Goal: Task Accomplishment & Management: Use online tool/utility

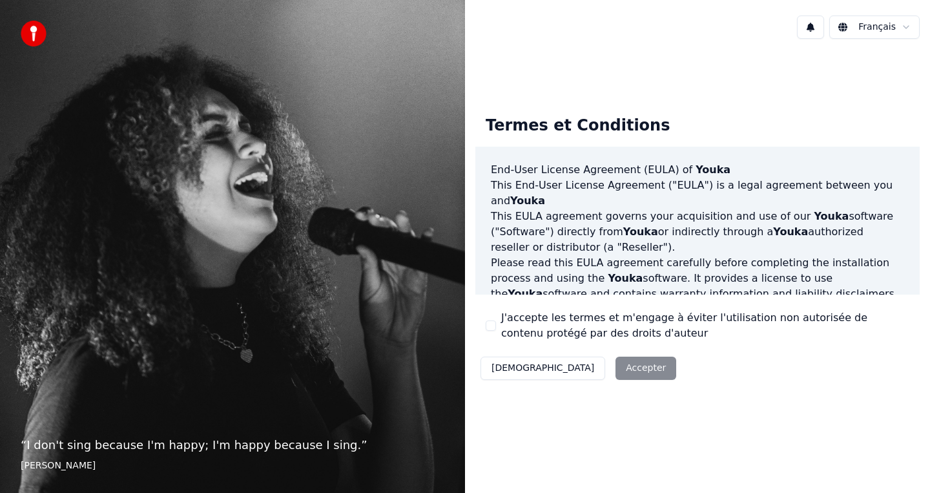
click at [572, 326] on label "J'accepte les termes et m'engage à éviter l'utilisation non autorisée de conten…" at bounding box center [705, 325] width 408 height 31
click at [496, 326] on button "J'accepte les termes et m'engage à éviter l'utilisation non autorisée de conten…" at bounding box center [491, 325] width 10 height 10
click at [616, 370] on button "Accepter" at bounding box center [646, 368] width 61 height 23
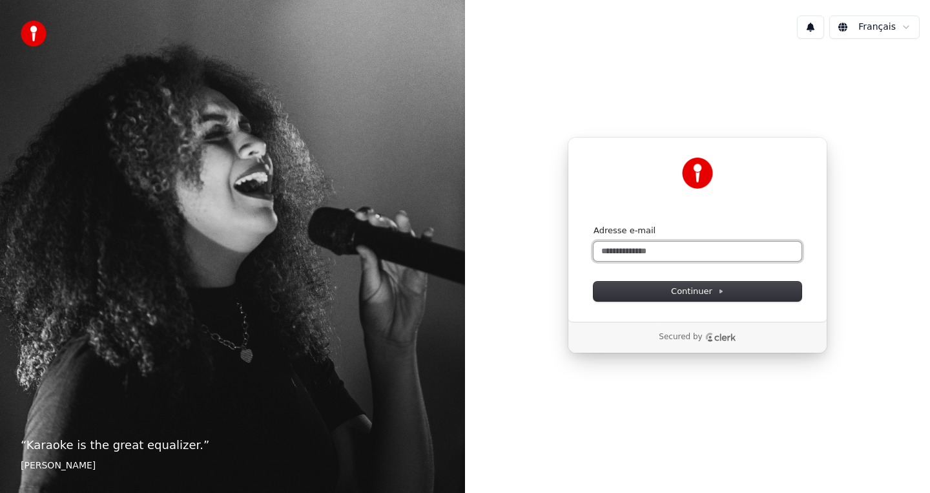
click at [652, 257] on input "Adresse e-mail" at bounding box center [698, 251] width 208 height 19
click at [594, 225] on button "submit" at bounding box center [594, 225] width 0 height 0
type input "**********"
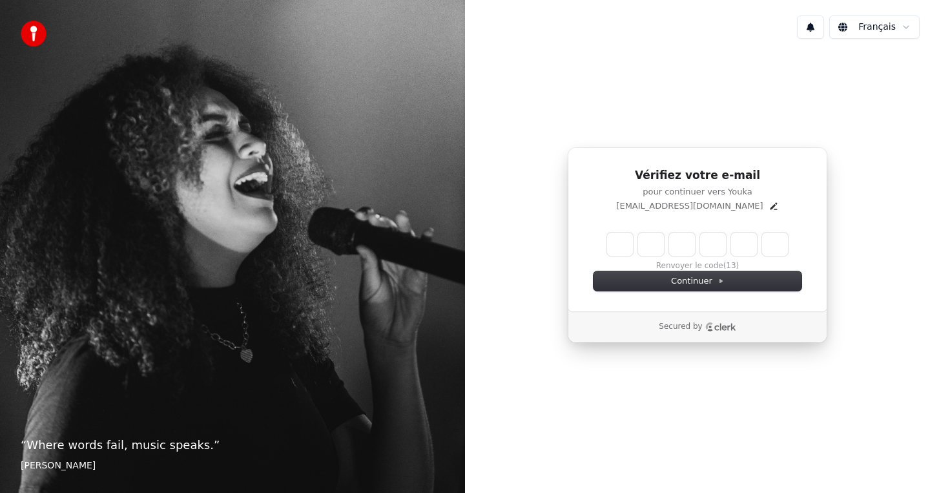
click at [618, 251] on input "Enter verification code" at bounding box center [697, 244] width 181 height 23
type input "******"
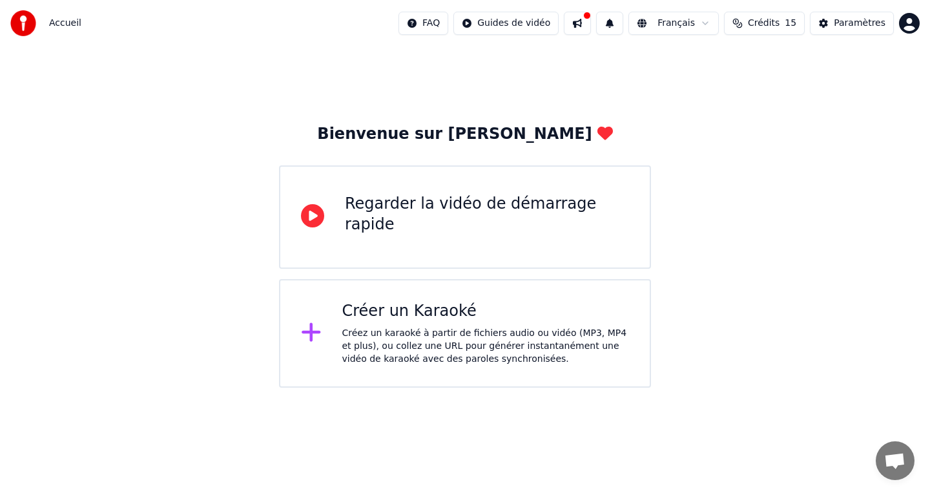
click at [563, 321] on div "Créer un Karaoké" at bounding box center [486, 311] width 288 height 21
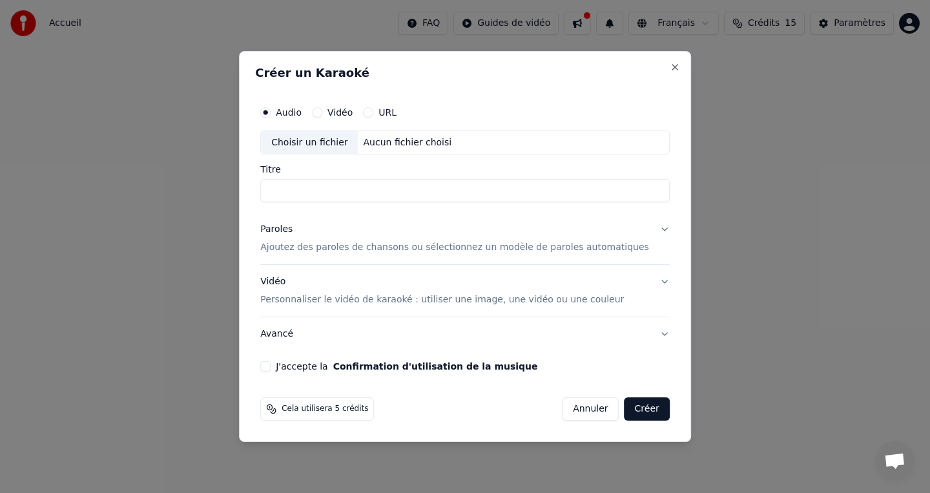
click at [403, 197] on input "Titre" at bounding box center [465, 191] width 410 height 23
type input "**********"
click at [322, 112] on button "Vidéo" at bounding box center [317, 112] width 10 height 10
click at [271, 108] on button "Audio" at bounding box center [265, 112] width 10 height 10
click at [336, 113] on div "Vidéo" at bounding box center [332, 112] width 41 height 10
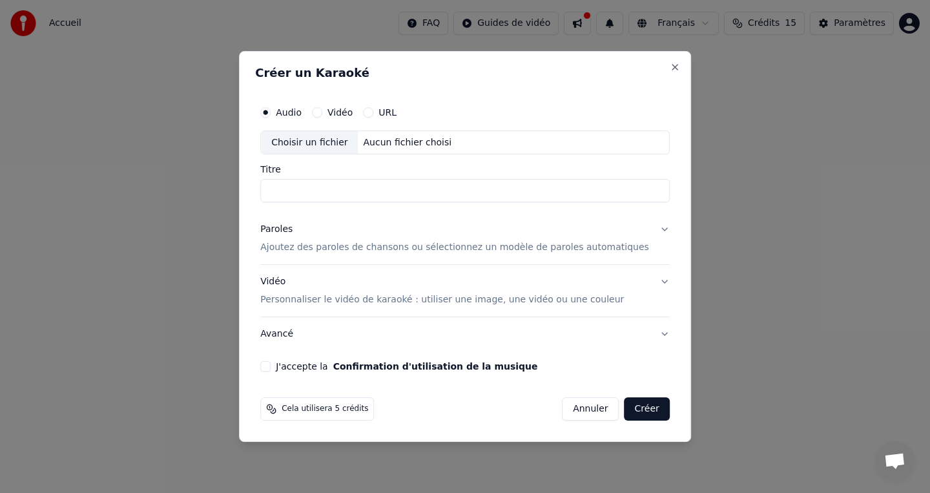
click at [322, 115] on button "Vidéo" at bounding box center [317, 112] width 10 height 10
click at [329, 182] on input "Titre" at bounding box center [465, 191] width 410 height 23
type input "**********"
click at [302, 115] on label "Audio" at bounding box center [289, 112] width 26 height 9
click at [271, 115] on button "Audio" at bounding box center [265, 112] width 10 height 10
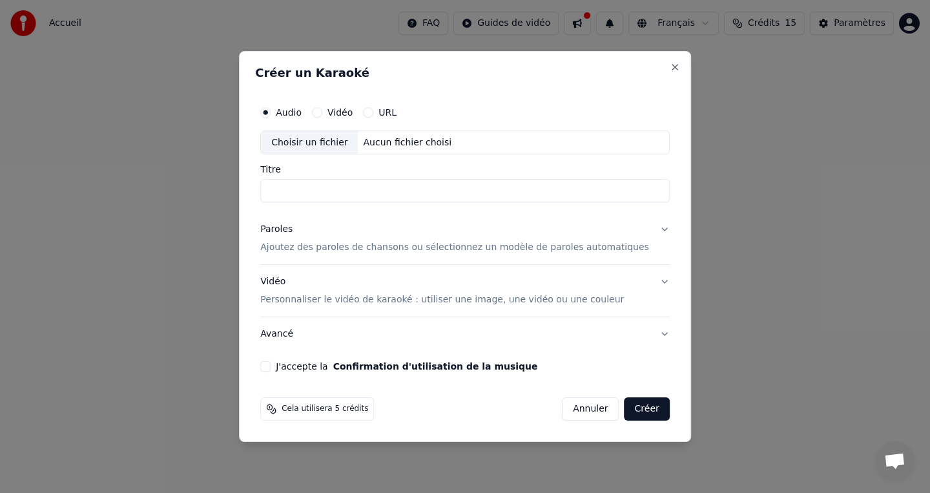
click at [344, 114] on label "Vidéo" at bounding box center [340, 112] width 25 height 9
click at [322, 114] on button "Vidéo" at bounding box center [317, 112] width 10 height 10
click at [339, 183] on input "Titre" at bounding box center [465, 191] width 410 height 23
type input "**********"
click at [446, 238] on div "Paroles Ajoutez des paroles de chansons ou sélectionnez un modèle de paroles au…" at bounding box center [454, 239] width 389 height 31
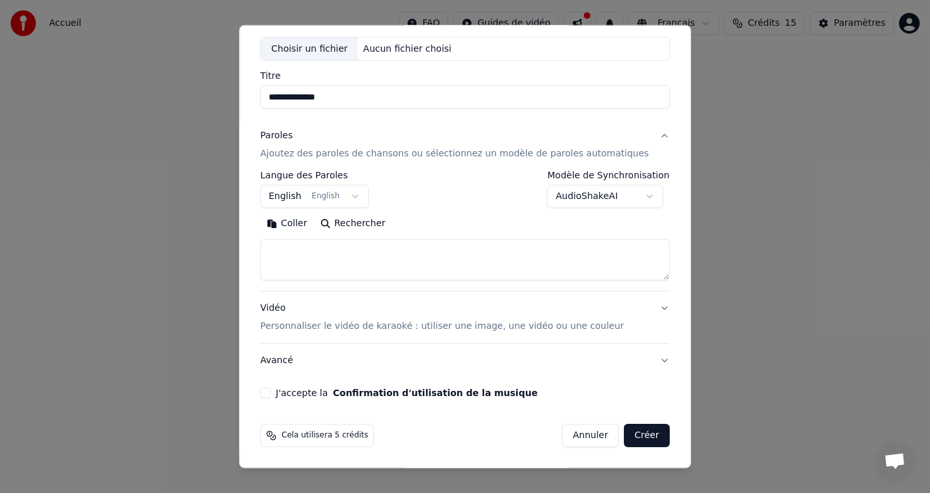
scroll to position [67, 0]
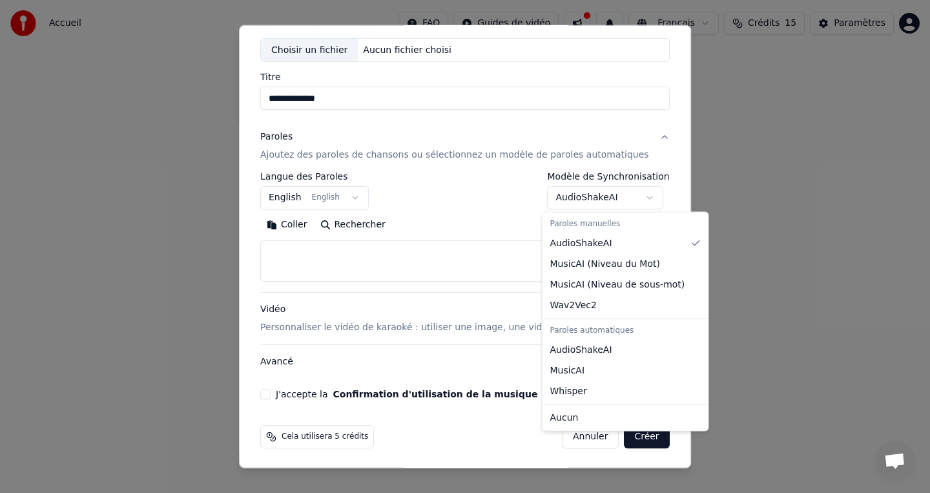
click at [578, 204] on body "**********" at bounding box center [465, 194] width 930 height 388
click at [578, 203] on body "**********" at bounding box center [465, 194] width 930 height 388
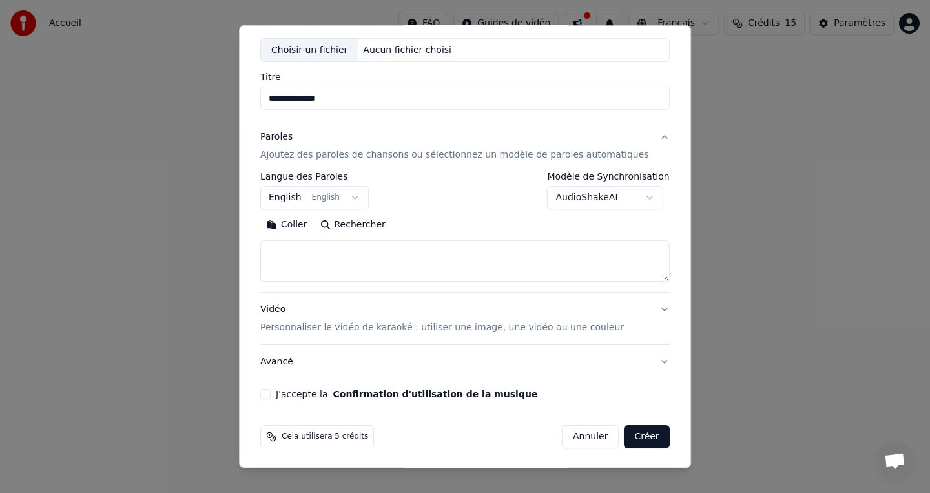
click at [368, 198] on button "English English" at bounding box center [314, 197] width 109 height 23
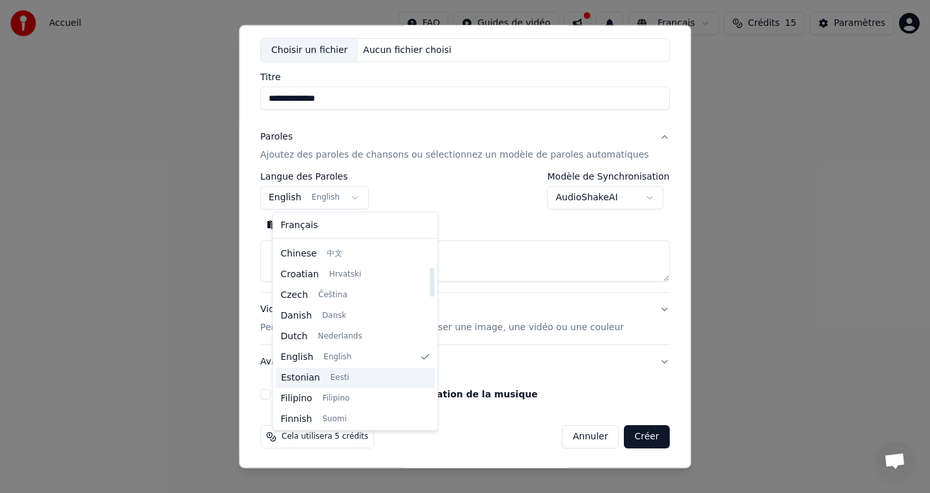
scroll to position [165, 0]
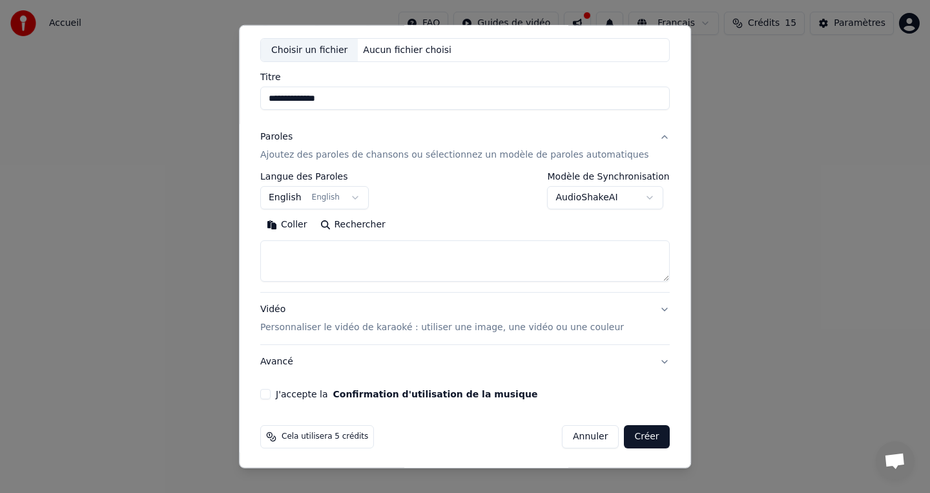
click at [532, 224] on body "**********" at bounding box center [465, 194] width 930 height 388
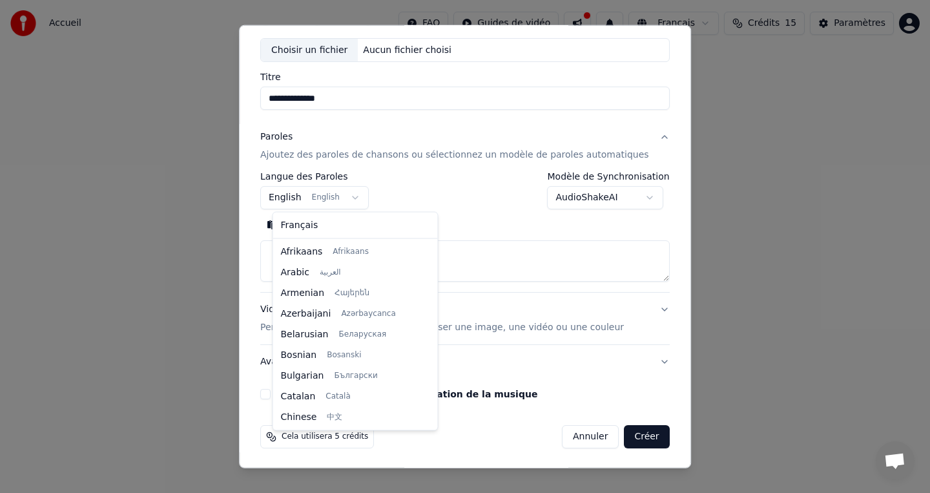
click at [347, 195] on body "**********" at bounding box center [465, 194] width 930 height 388
select select "**"
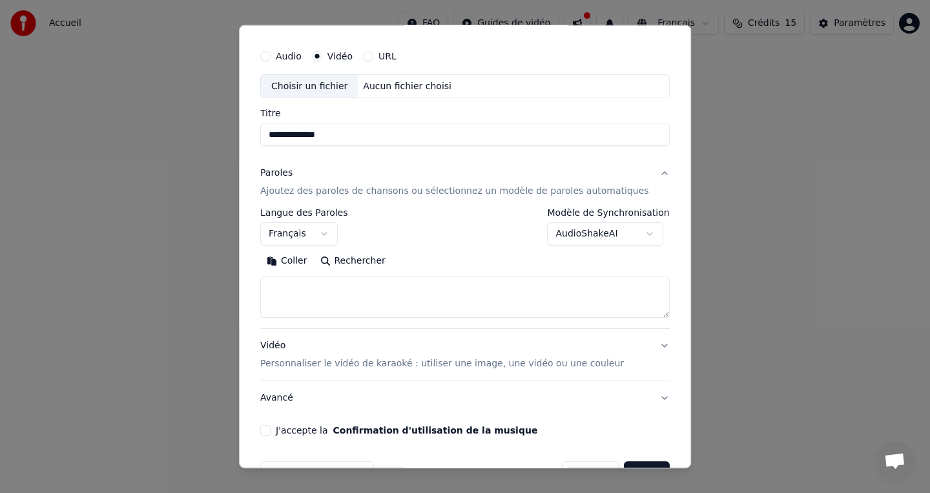
scroll to position [32, 0]
click at [493, 355] on div "Vidéo Personnaliser le vidéo de karaoké : utiliser une image, une vidéo ou une …" at bounding box center [442, 353] width 364 height 31
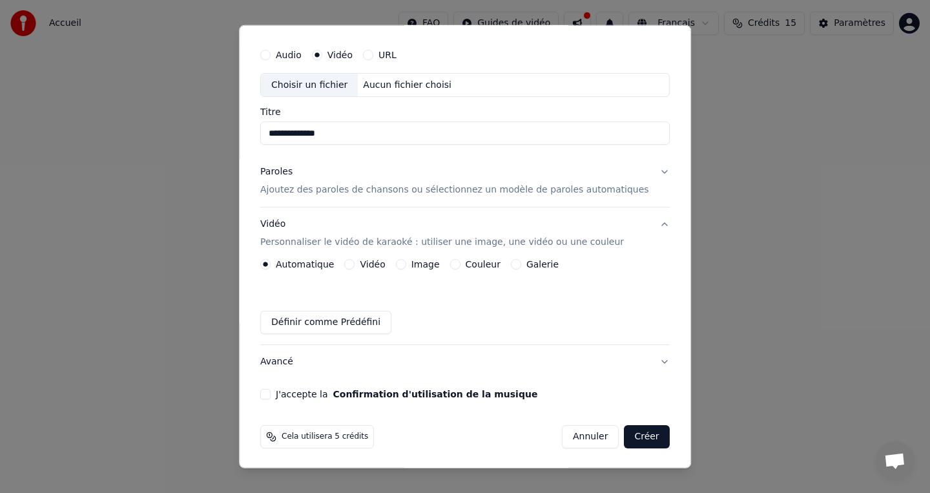
scroll to position [32, 0]
click at [328, 189] on p "Ajoutez des paroles de chansons ou sélectionnez un modèle de paroles automatiqu…" at bounding box center [454, 189] width 389 height 13
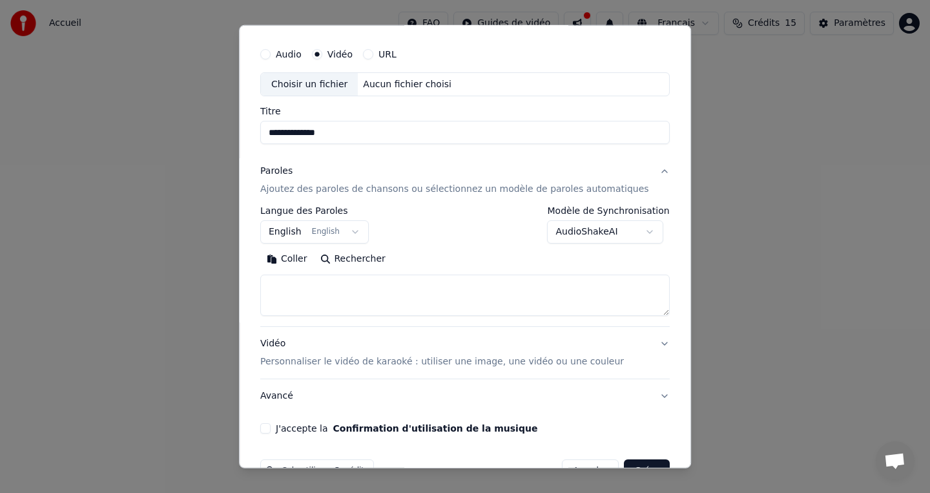
click at [325, 233] on body "**********" at bounding box center [465, 194] width 930 height 388
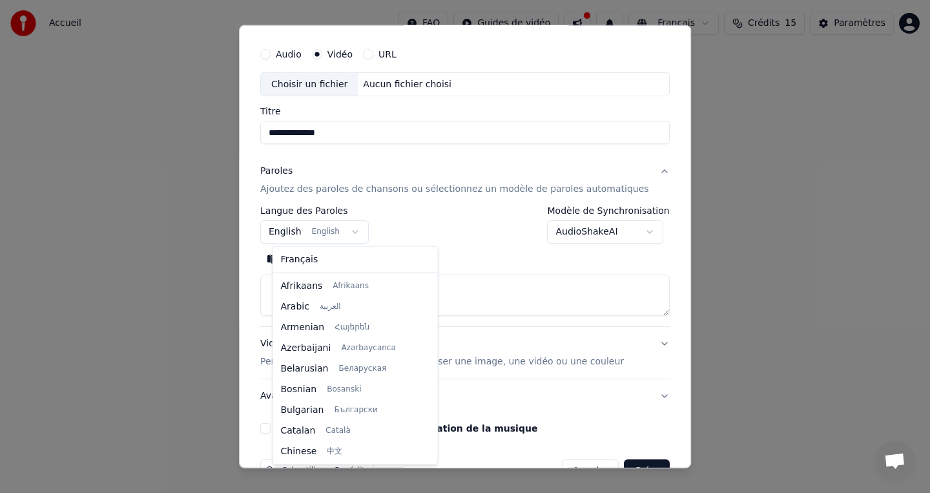
scroll to position [103, 0]
select select "**"
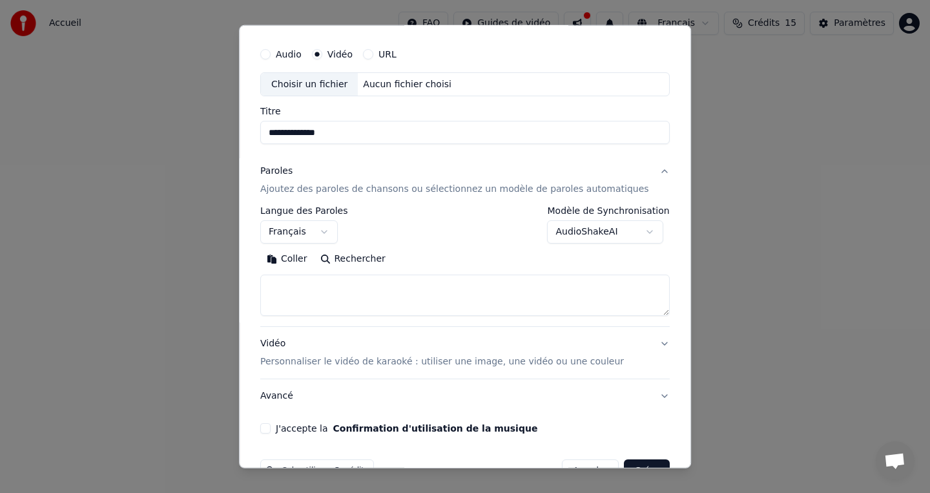
click at [326, 295] on textarea at bounding box center [465, 295] width 410 height 41
paste textarea "**********"
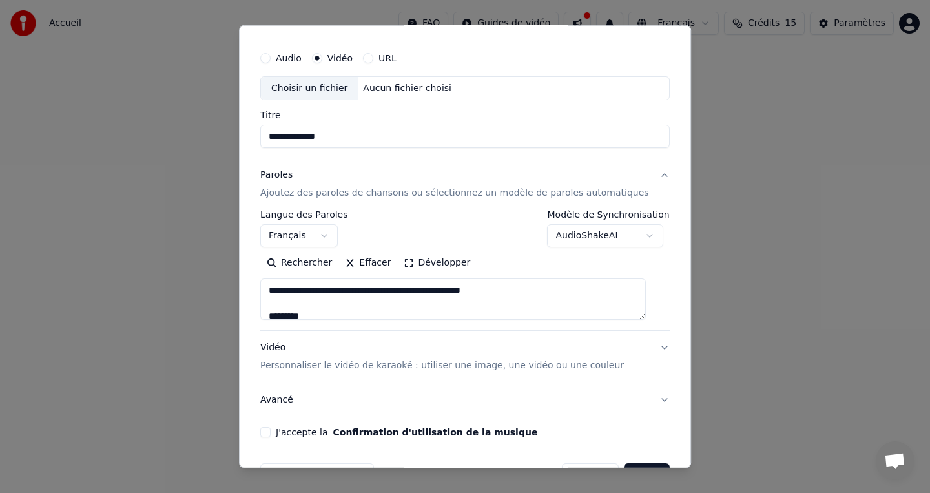
drag, startPoint x: 323, startPoint y: 315, endPoint x: 264, endPoint y: 278, distance: 69.9
click at [264, 278] on div "**********" at bounding box center [465, 247] width 452 height 444
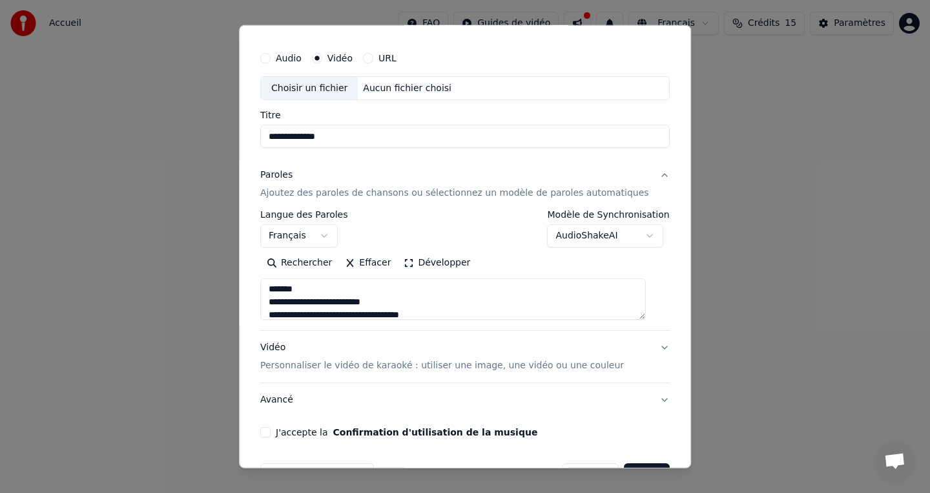
drag, startPoint x: 331, startPoint y: 287, endPoint x: 249, endPoint y: 288, distance: 82.1
click at [249, 288] on body "**********" at bounding box center [465, 194] width 930 height 388
click at [294, 296] on textarea "**********" at bounding box center [453, 298] width 386 height 41
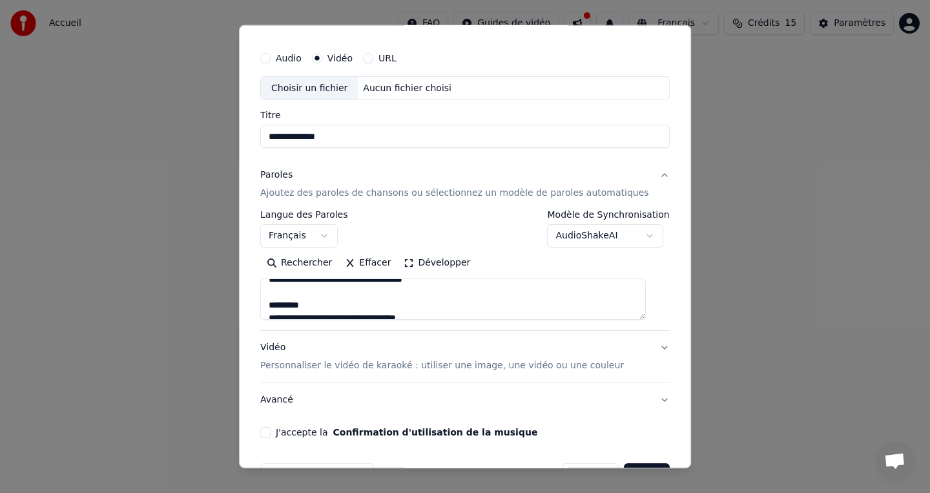
scroll to position [49, 0]
click at [452, 291] on textarea "**********" at bounding box center [453, 298] width 386 height 41
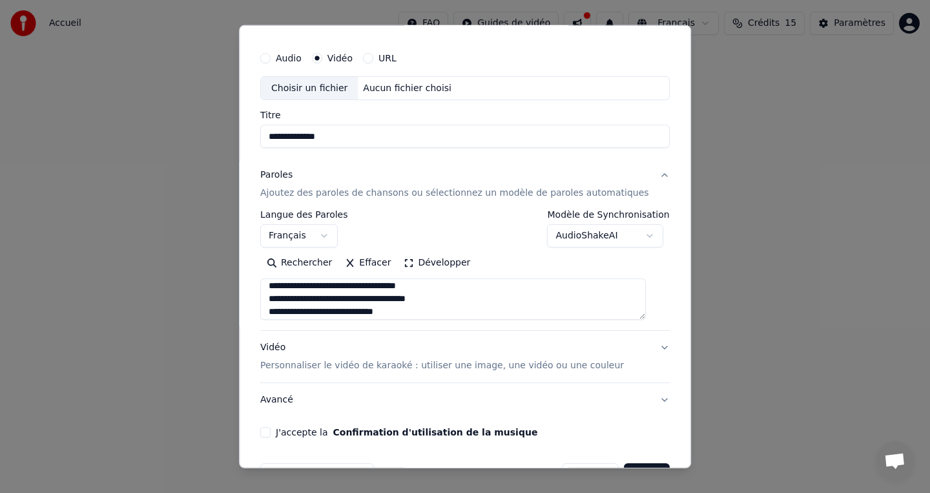
scroll to position [79, 0]
drag, startPoint x: 363, startPoint y: 291, endPoint x: 247, endPoint y: 292, distance: 116.3
click at [247, 292] on body "**********" at bounding box center [465, 194] width 930 height 388
drag, startPoint x: 318, startPoint y: 289, endPoint x: 260, endPoint y: 285, distance: 58.3
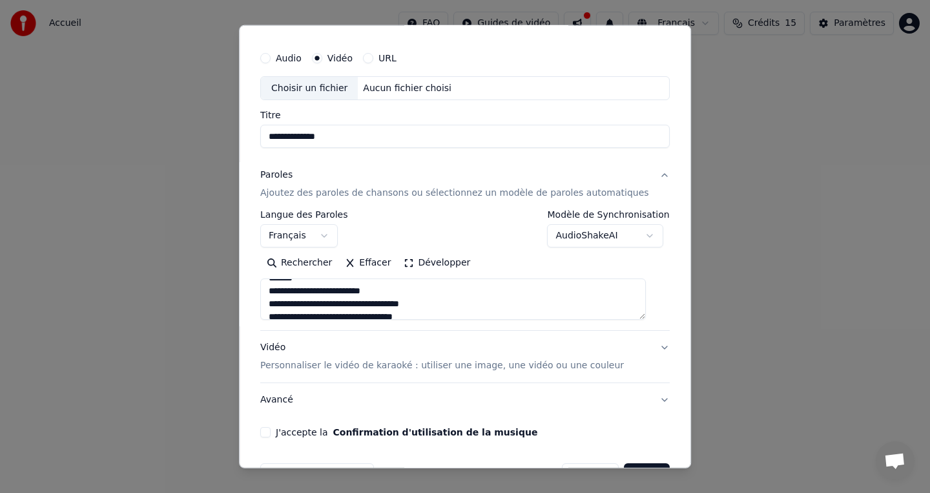
click at [260, 285] on div "**********" at bounding box center [465, 247] width 452 height 444
click at [292, 300] on textarea "**********" at bounding box center [453, 298] width 386 height 41
click at [441, 305] on textarea "**********" at bounding box center [453, 298] width 386 height 41
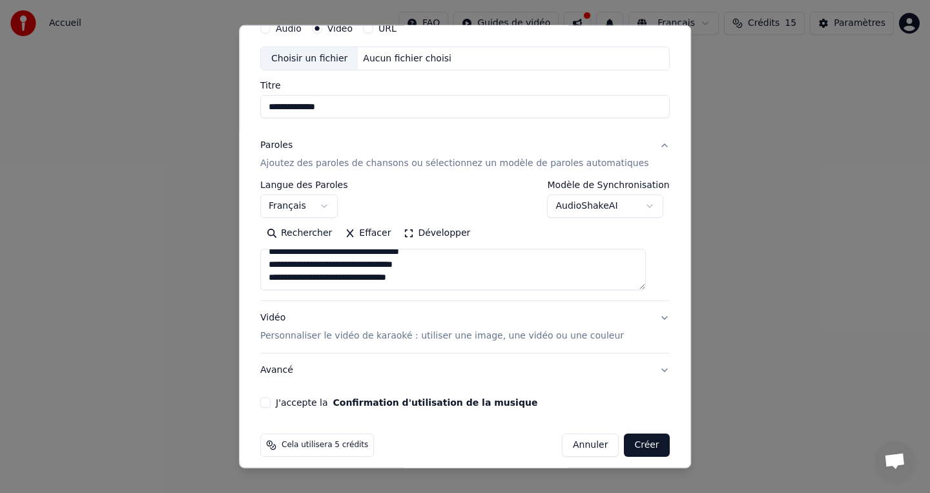
scroll to position [58, 0]
type textarea "**********"
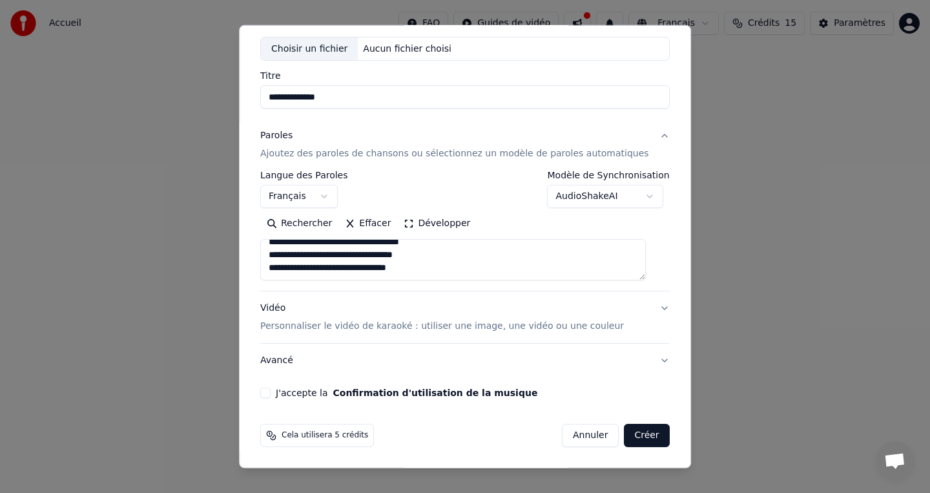
click at [415, 327] on p "Personnaliser le vidéo de karaoké : utiliser une image, une vidéo ou une couleur" at bounding box center [442, 326] width 364 height 13
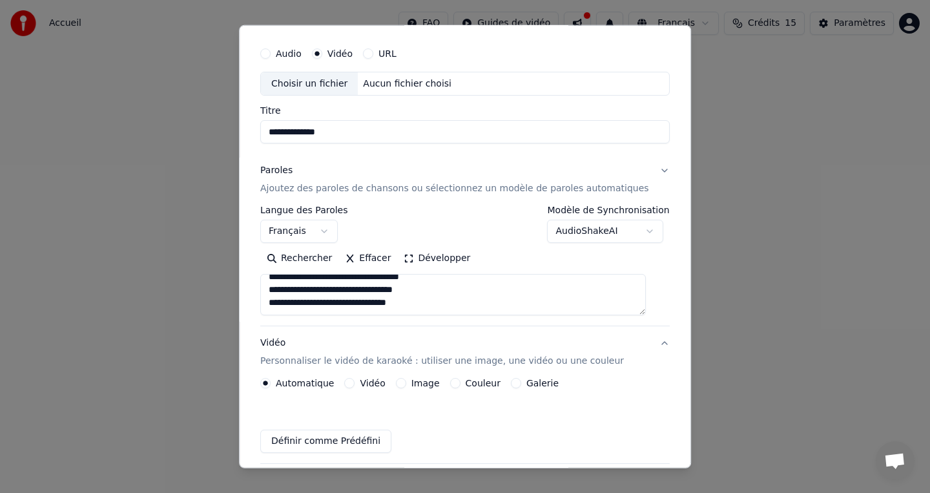
scroll to position [33, 0]
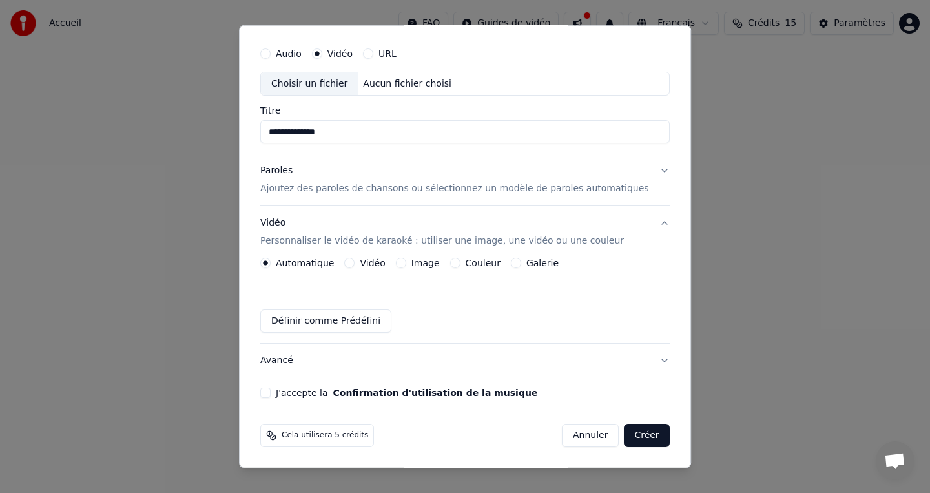
click at [377, 268] on div "Automatique Vidéo Image Couleur Galerie Définir comme Prédéfini" at bounding box center [465, 295] width 410 height 75
click at [367, 264] on div "Vidéo" at bounding box center [365, 263] width 41 height 10
click at [355, 264] on button "Vidéo" at bounding box center [350, 263] width 10 height 10
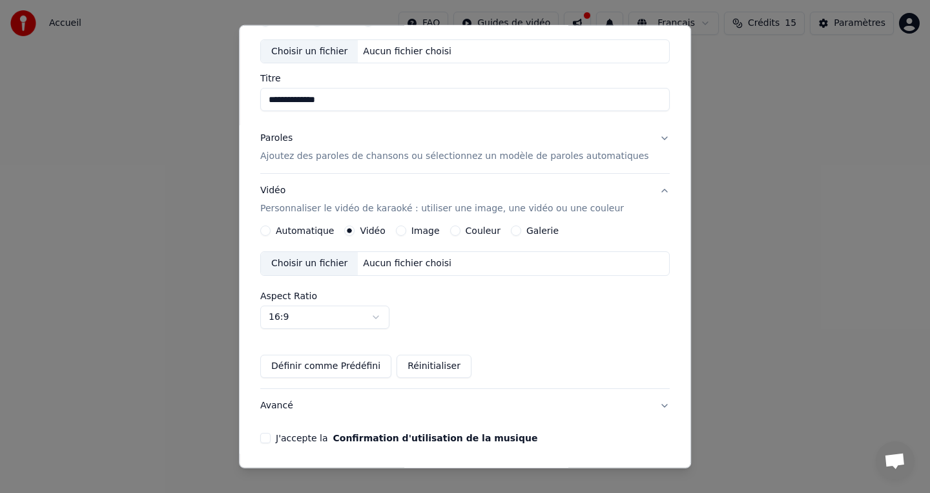
scroll to position [65, 0]
click at [390, 268] on div "Aucun fichier choisi" at bounding box center [408, 264] width 99 height 13
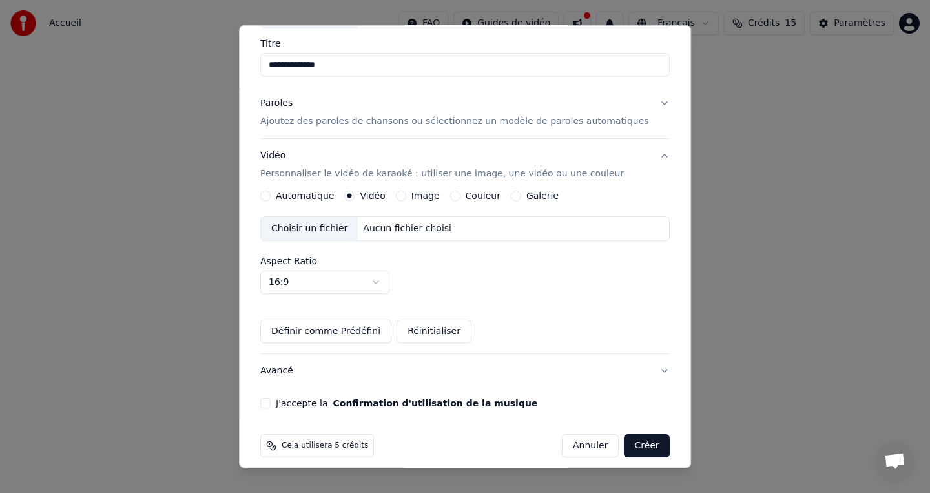
scroll to position [110, 0]
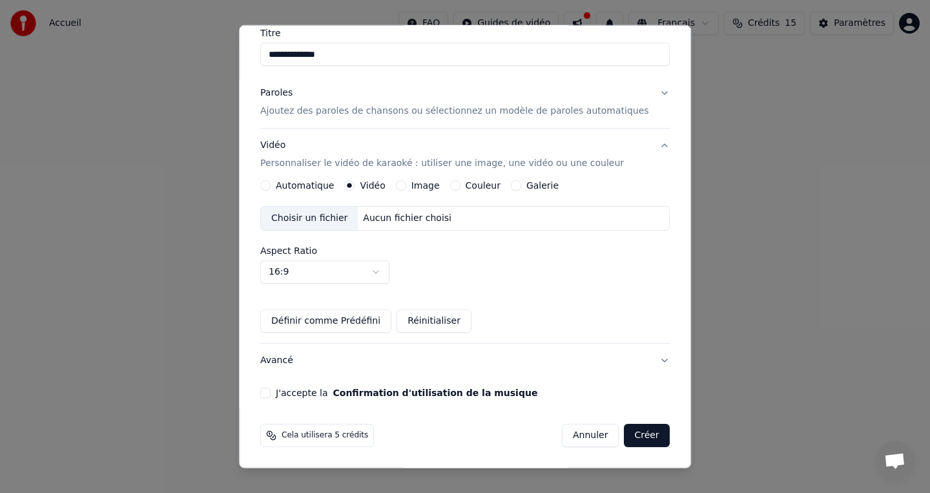
click at [425, 221] on div "Aucun fichier choisi" at bounding box center [408, 218] width 99 height 13
click at [271, 394] on button "J'accepte la Confirmation d'utilisation de la musique" at bounding box center [265, 393] width 10 height 10
click at [644, 432] on button "Créer" at bounding box center [647, 435] width 45 height 23
click at [633, 368] on button "Avancé" at bounding box center [465, 361] width 410 height 34
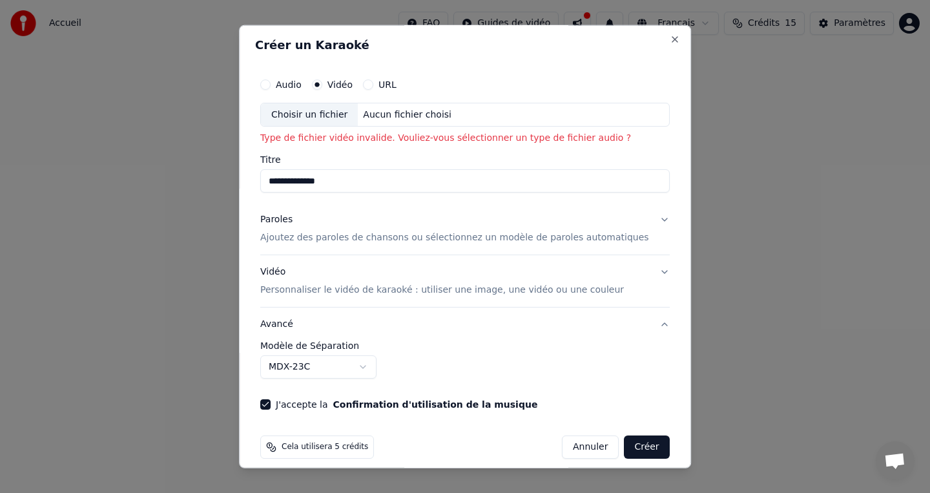
scroll to position [0, 0]
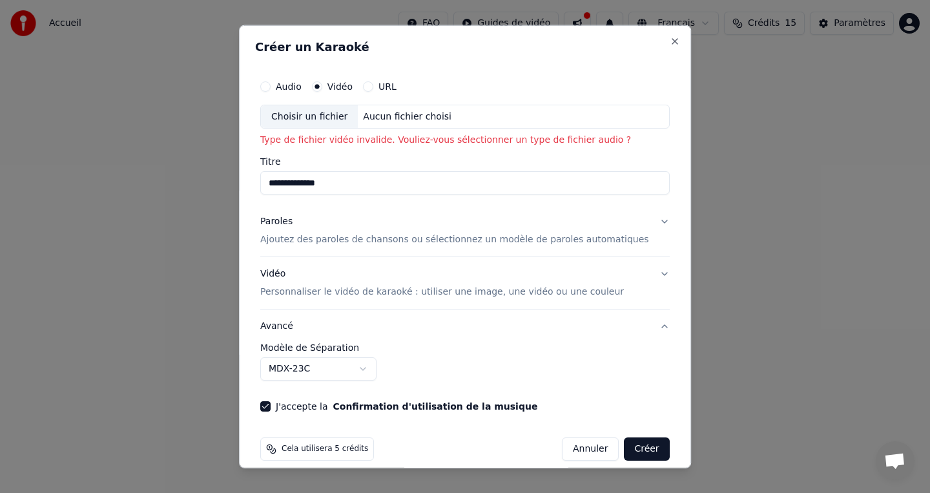
click at [390, 83] on label "URL" at bounding box center [388, 85] width 18 height 9
click at [373, 83] on button "URL" at bounding box center [368, 86] width 10 height 10
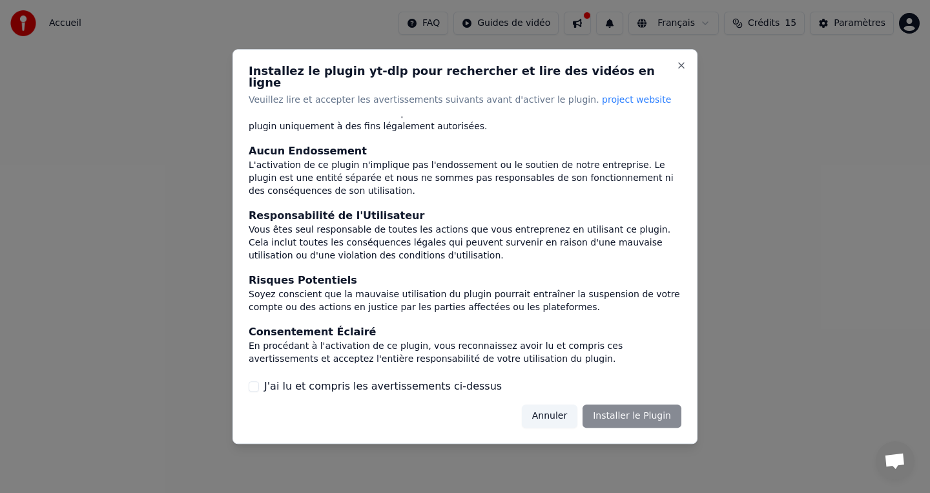
scroll to position [118, 0]
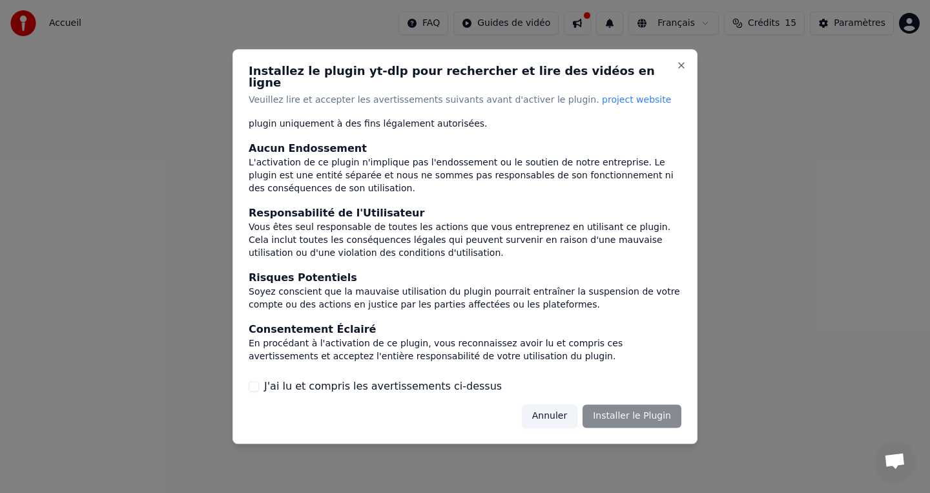
click at [596, 408] on div "Annuler Installer le Plugin" at bounding box center [602, 415] width 160 height 23
click at [474, 391] on div "Installez le plugin yt-dlp pour rechercher et lire des vidéos en ligne Veuillez…" at bounding box center [465, 246] width 465 height 395
click at [439, 382] on label "J'ai lu et compris les avertissements ci-dessus" at bounding box center [383, 387] width 238 height 16
click at [259, 382] on button "J'ai lu et compris les avertissements ci-dessus" at bounding box center [254, 386] width 10 height 10
click at [622, 412] on button "Installer le Plugin" at bounding box center [632, 415] width 99 height 23
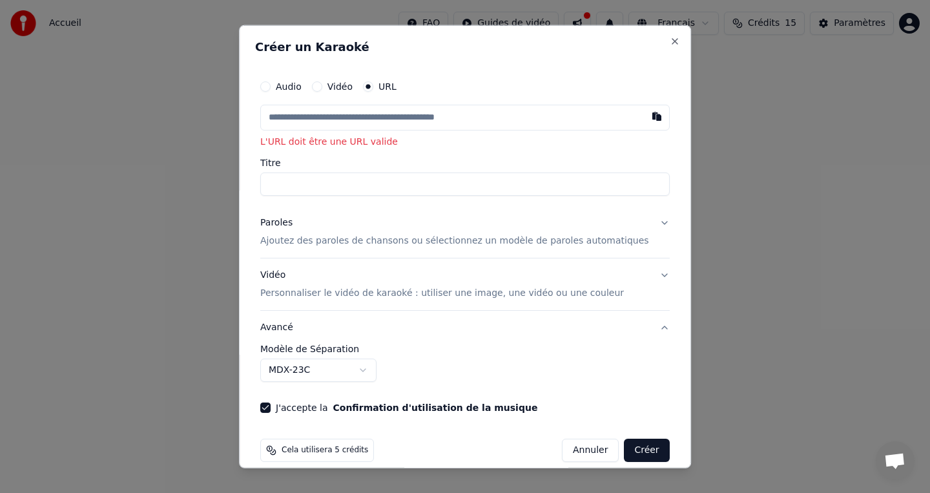
paste input "**********"
type input "**********"
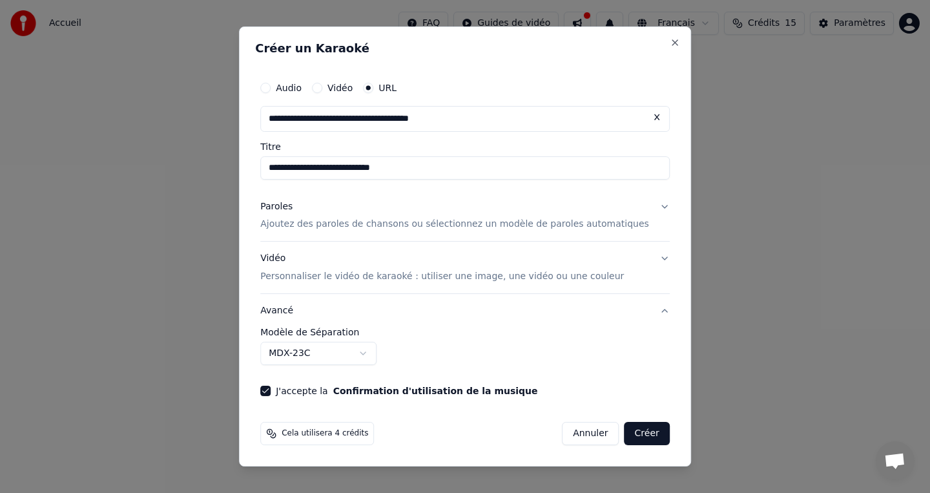
type input "**********"
click at [640, 453] on div "**********" at bounding box center [465, 246] width 452 height 441
click at [575, 228] on p "Ajoutez des paroles de chansons ou sélectionnez un modèle de paroles automatiqu…" at bounding box center [454, 224] width 389 height 13
type input "**********"
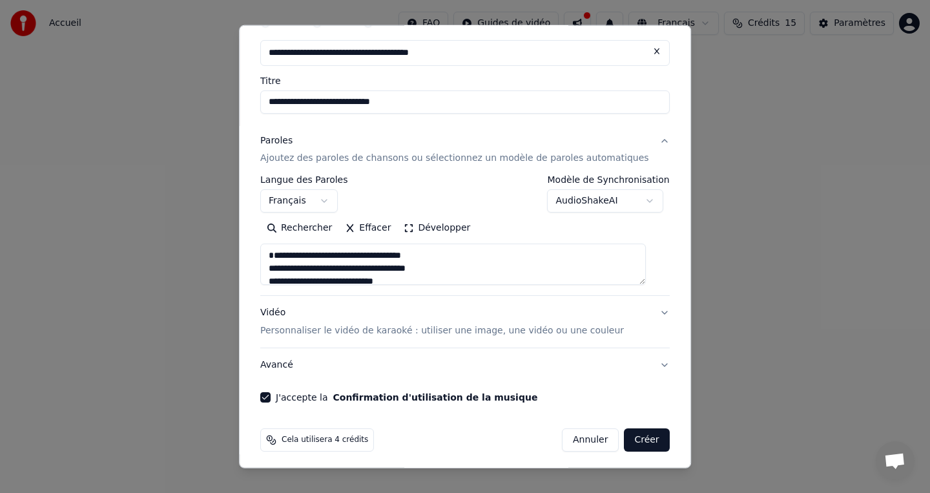
scroll to position [0, 0]
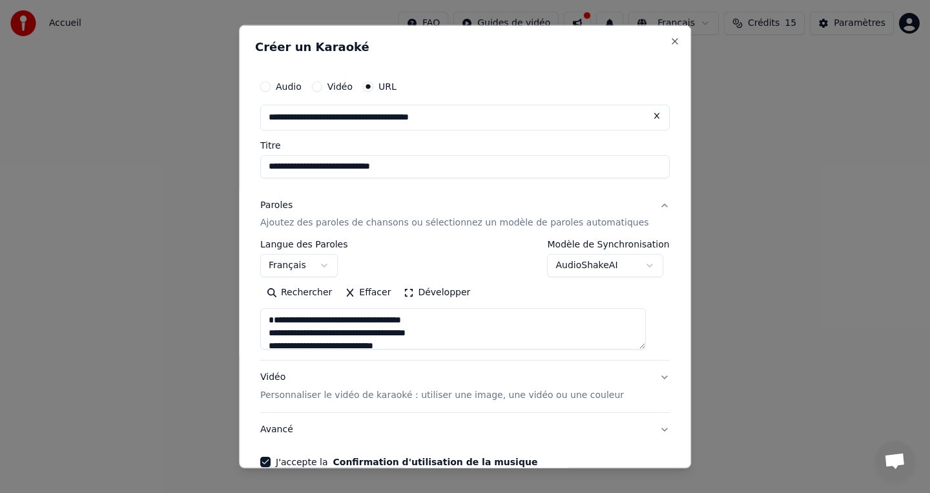
click at [322, 85] on button "Vidéo" at bounding box center [317, 86] width 10 height 10
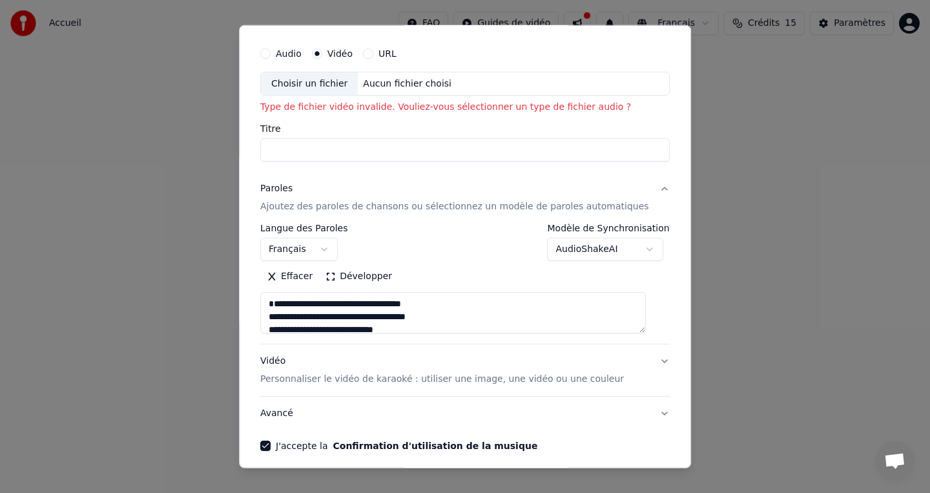
scroll to position [31, 0]
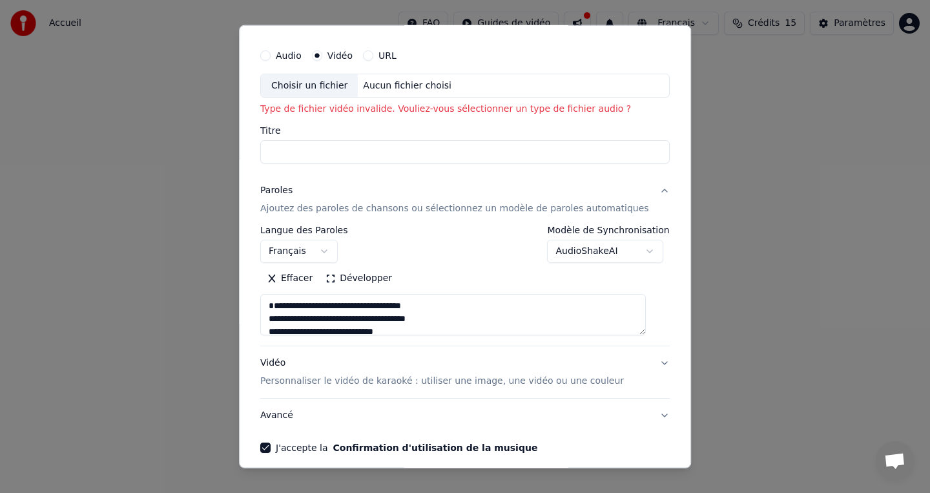
click at [440, 153] on input "Titre" at bounding box center [465, 151] width 410 height 23
type input "*"
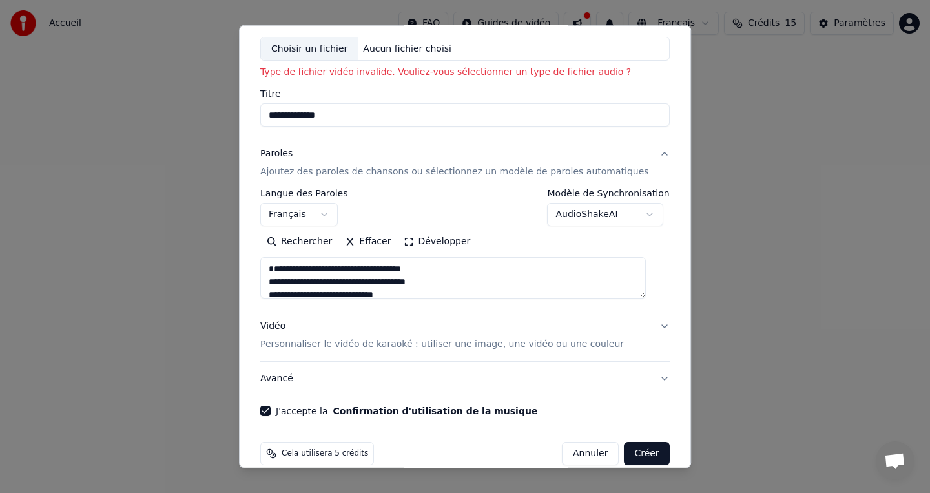
scroll to position [86, 0]
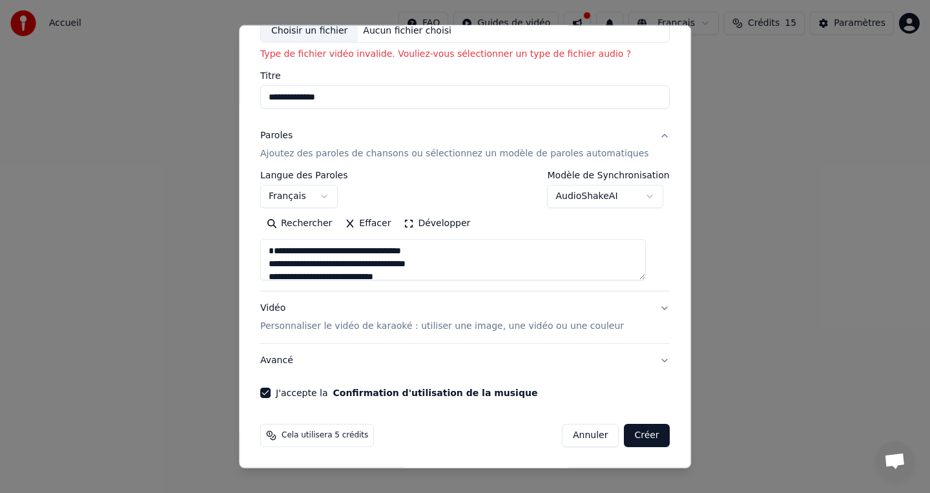
type input "**********"
click at [454, 321] on p "Personnaliser le vidéo de karaoké : utiliser une image, une vidéo ou une couleur" at bounding box center [442, 326] width 364 height 13
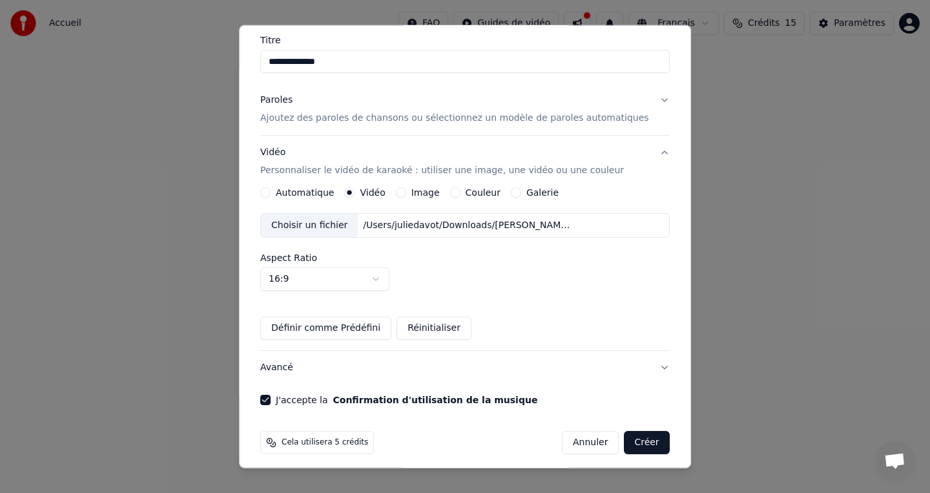
scroll to position [129, 0]
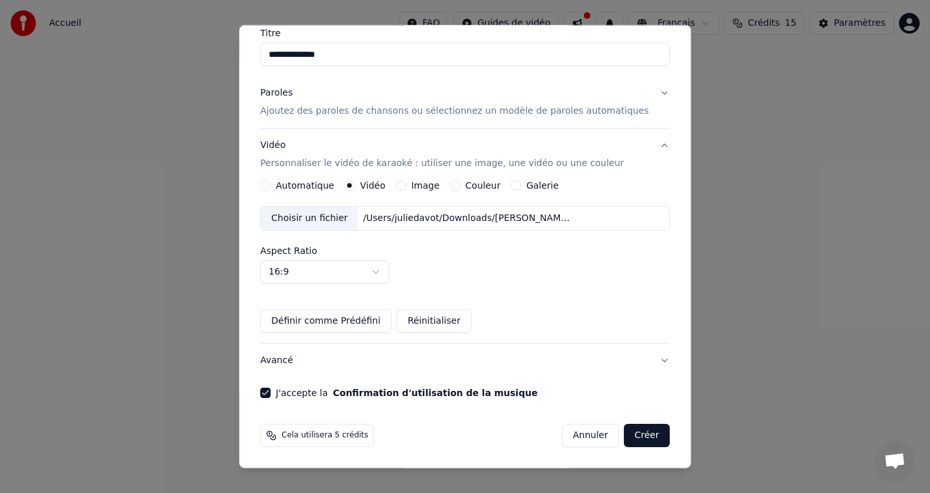
click at [635, 435] on button "Créer" at bounding box center [647, 435] width 45 height 23
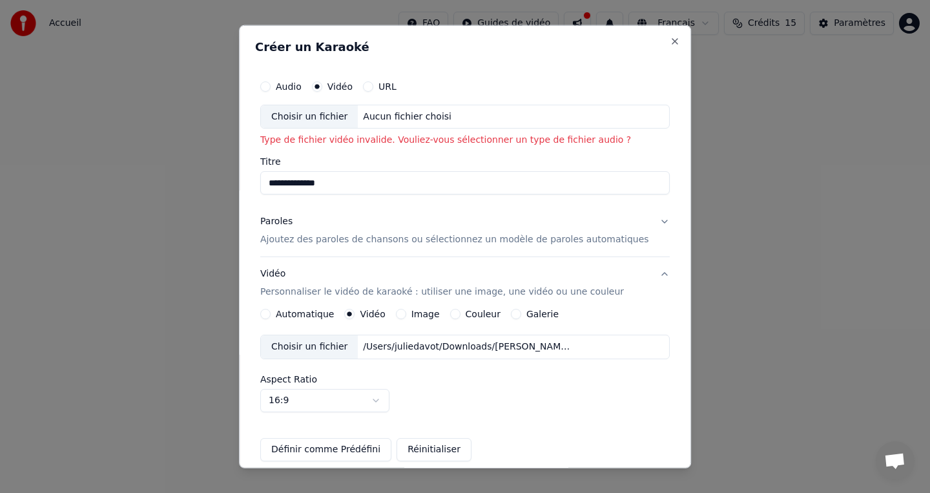
click at [331, 110] on div "Choisir un fichier" at bounding box center [309, 116] width 97 height 23
click at [291, 82] on label "Audio" at bounding box center [289, 85] width 26 height 9
click at [271, 82] on button "Audio" at bounding box center [265, 86] width 10 height 10
click at [309, 114] on div "Choisir un fichier" at bounding box center [309, 116] width 97 height 23
type input "**********"
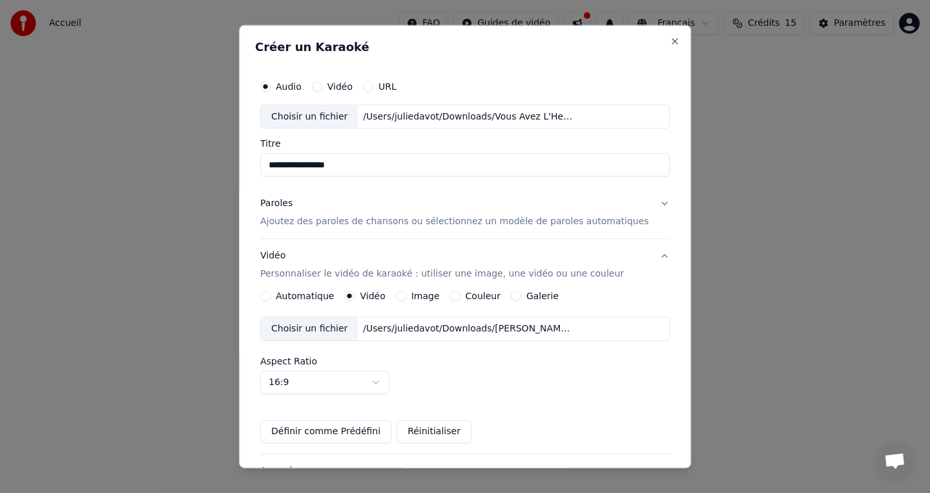
drag, startPoint x: 460, startPoint y: 173, endPoint x: 236, endPoint y: 169, distance: 224.2
click at [236, 169] on body "**********" at bounding box center [465, 194] width 930 height 388
click at [432, 206] on div "Paroles Ajoutez des paroles de chansons ou sélectionnez un modèle de paroles au…" at bounding box center [454, 212] width 389 height 31
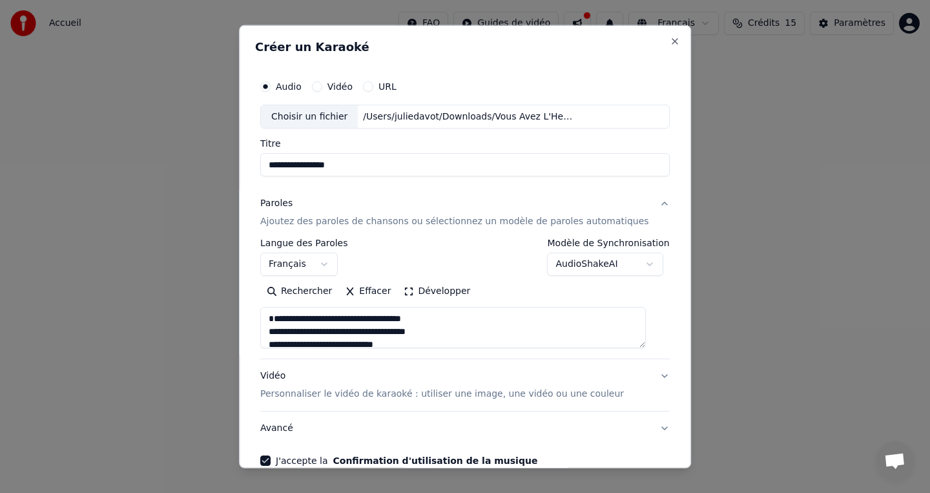
scroll to position [68, 0]
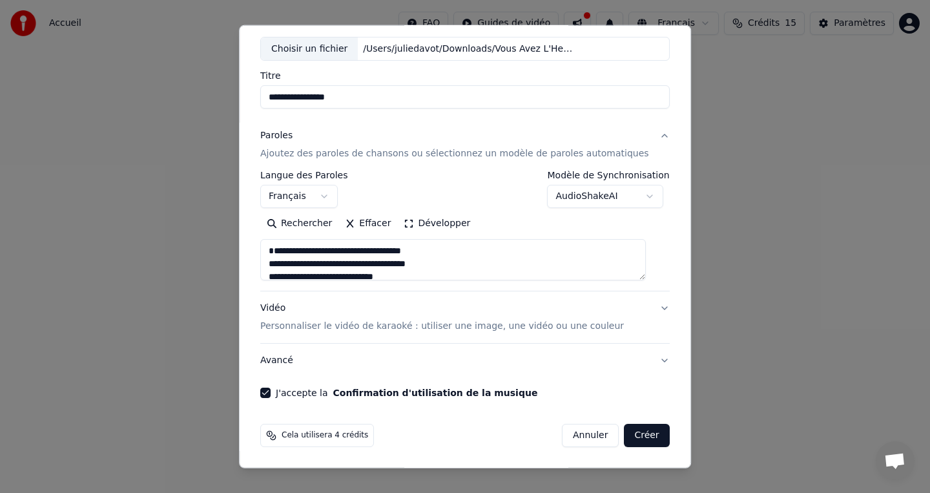
click at [640, 435] on button "Créer" at bounding box center [647, 435] width 45 height 23
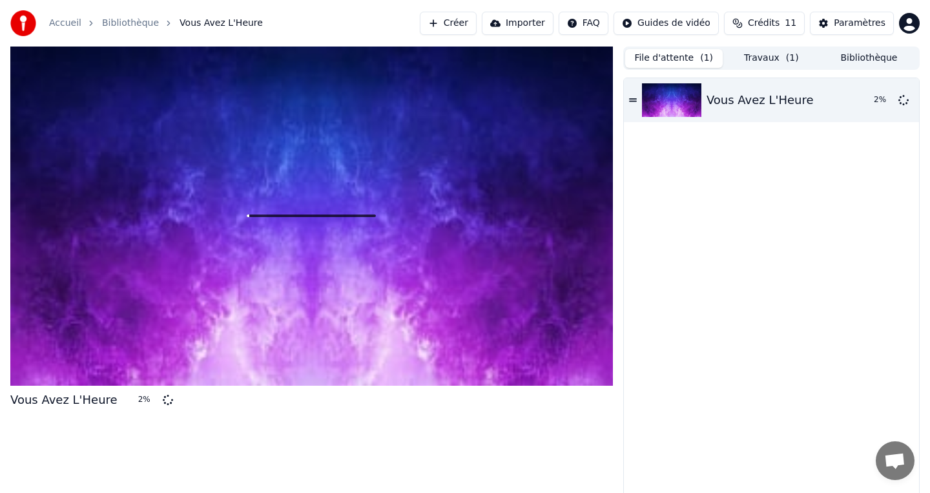
click at [676, 65] on button "File d'attente ( 1 )" at bounding box center [674, 58] width 98 height 19
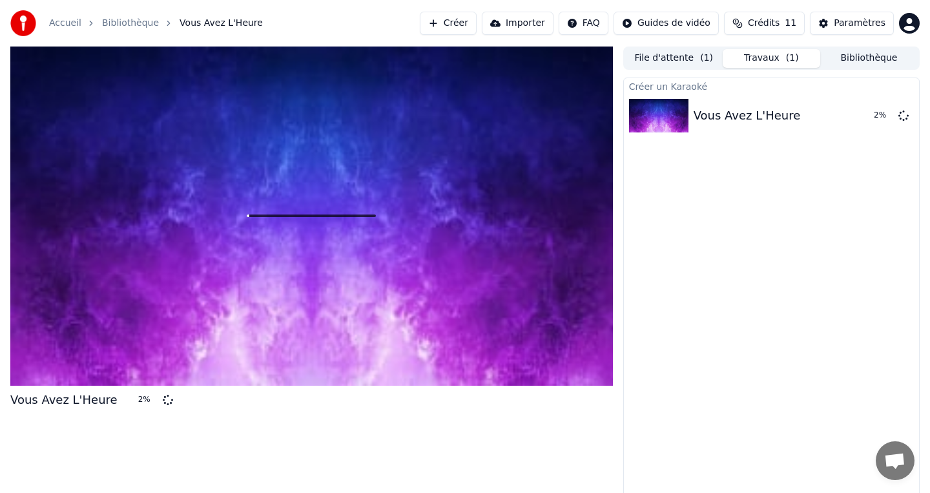
click at [751, 58] on button "Travaux ( 1 )" at bounding box center [772, 58] width 98 height 19
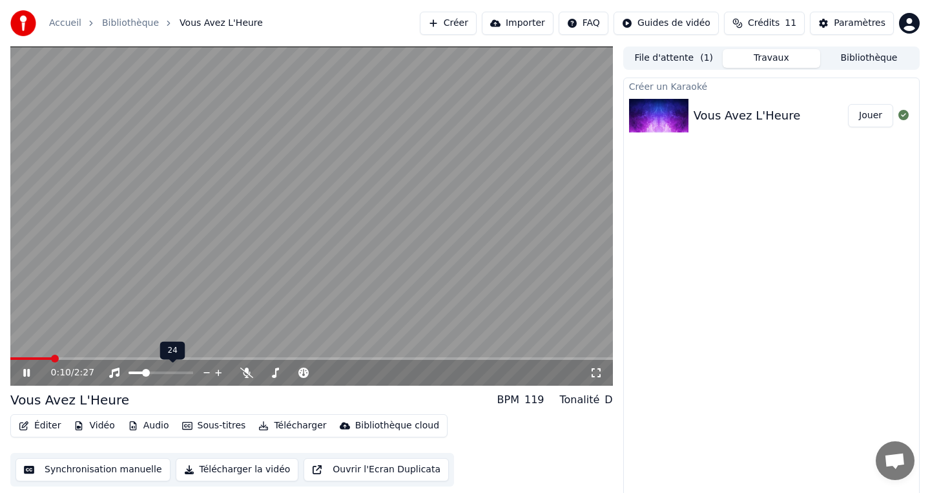
click at [143, 372] on span at bounding box center [137, 373] width 16 height 3
click at [158, 373] on span at bounding box center [158, 373] width 8 height 8
click at [30, 371] on icon at bounding box center [26, 373] width 6 height 8
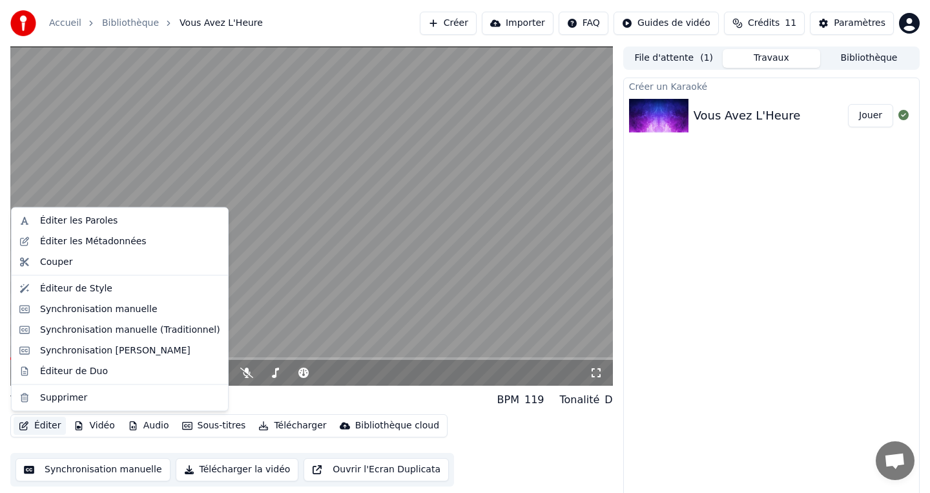
click at [52, 425] on button "Éditer" at bounding box center [40, 426] width 52 height 18
click at [86, 246] on div "Éditer les Métadonnées" at bounding box center [93, 241] width 107 height 13
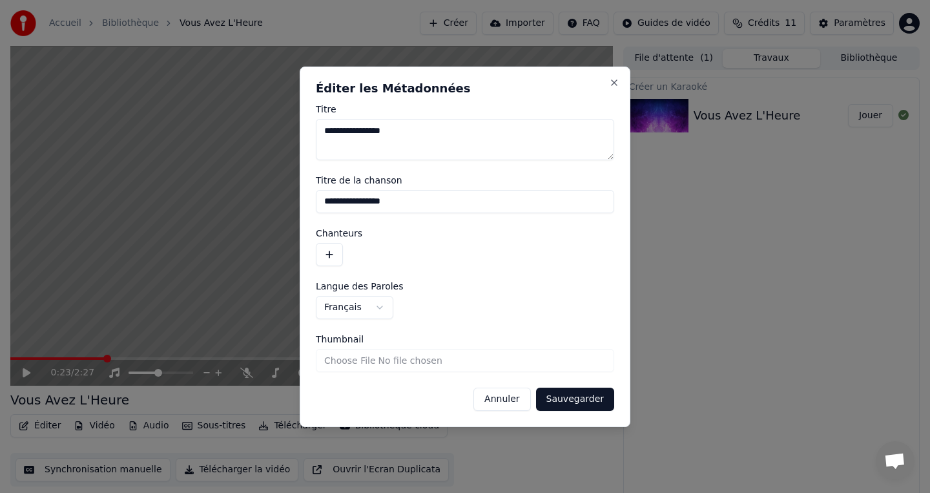
click at [496, 401] on button "Annuler" at bounding box center [502, 399] width 57 height 23
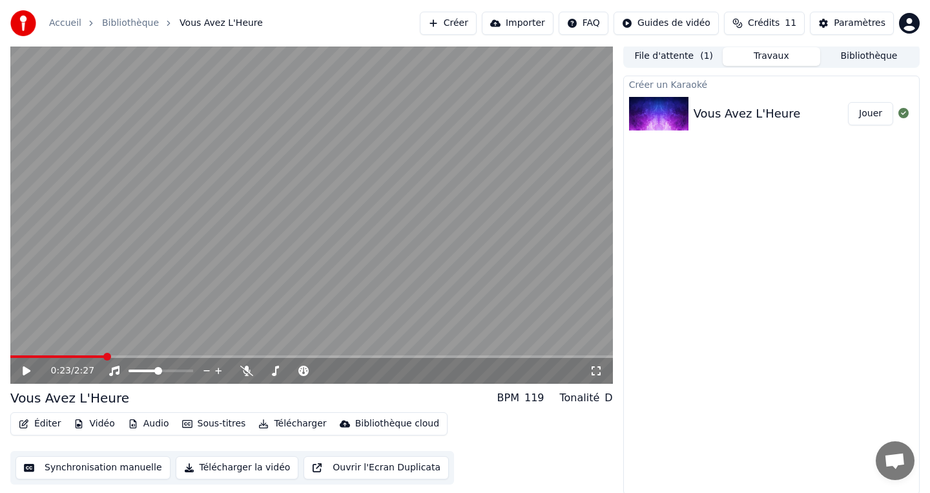
scroll to position [3, 0]
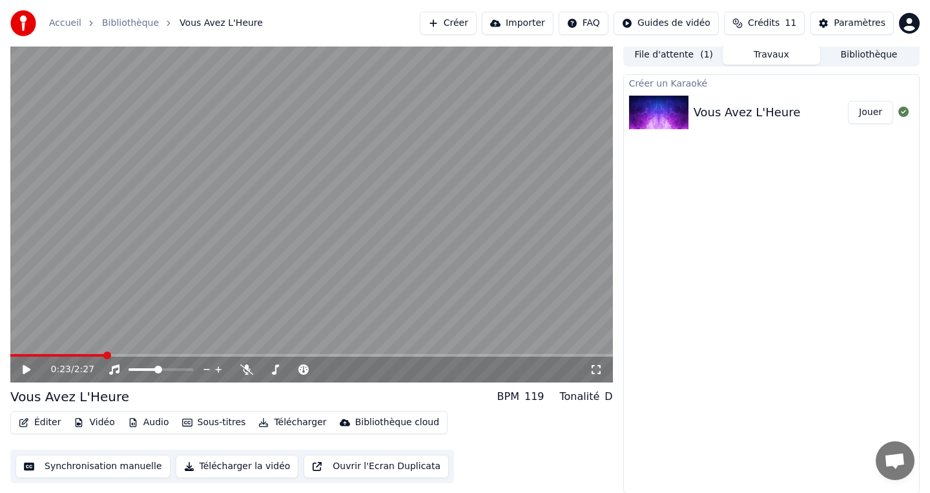
click at [152, 426] on button "Audio" at bounding box center [149, 422] width 52 height 18
click at [516, 412] on div "Éditer Vidéo Audio Sous-titres Télécharger Bibliothèque cloud Synchronisation m…" at bounding box center [311, 447] width 603 height 72
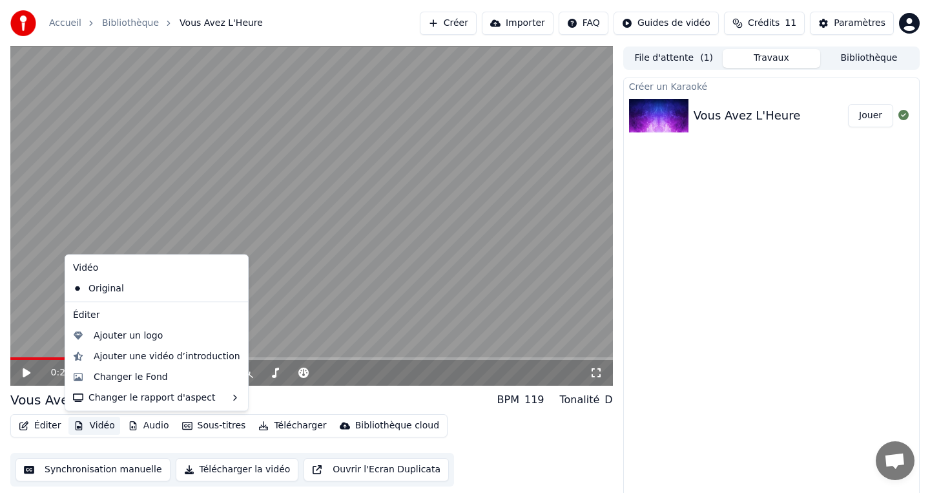
click at [83, 428] on button "Vidéo" at bounding box center [93, 426] width 51 height 18
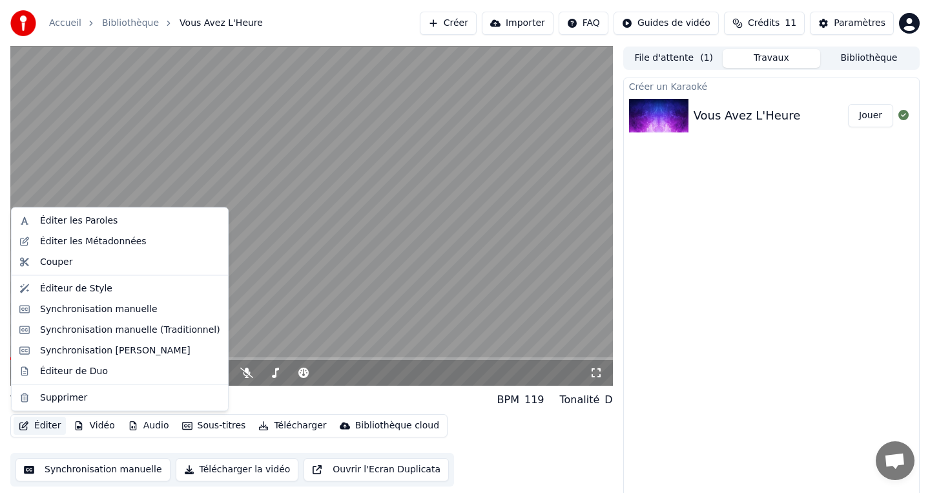
click at [44, 423] on button "Éditer" at bounding box center [40, 426] width 52 height 18
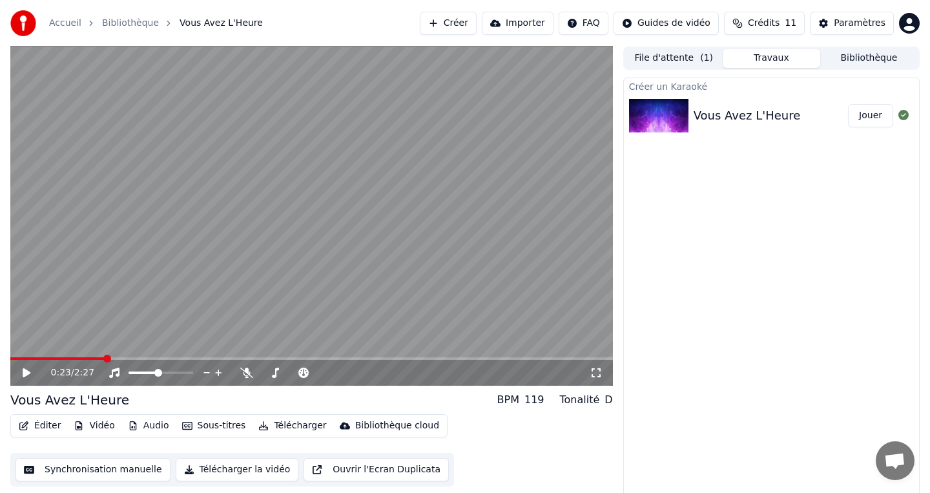
click at [44, 423] on button "Éditer" at bounding box center [40, 426] width 52 height 18
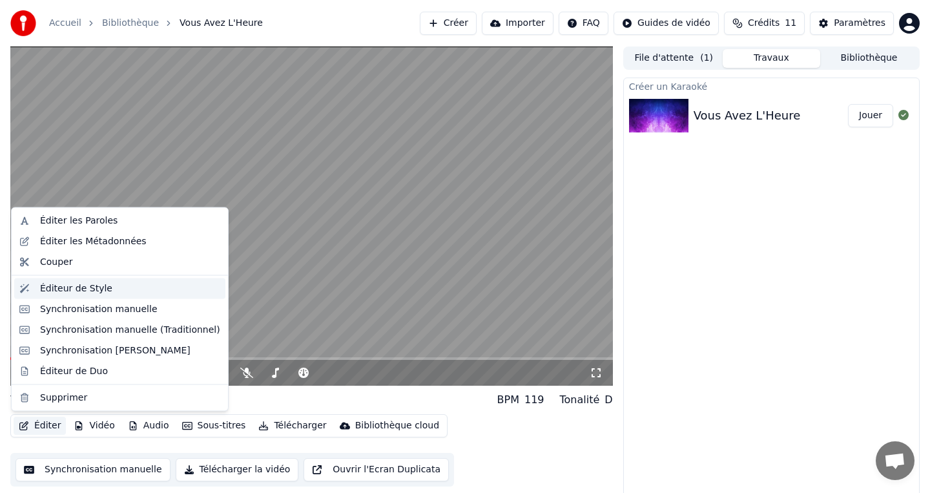
click at [80, 290] on div "Éditeur de Style" at bounding box center [76, 288] width 72 height 13
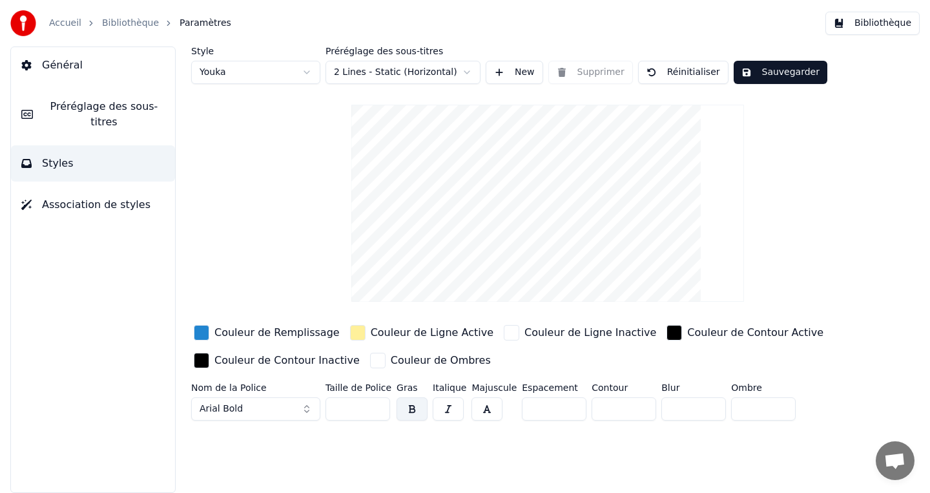
click at [121, 29] on link "Bibliothèque" at bounding box center [130, 23] width 57 height 13
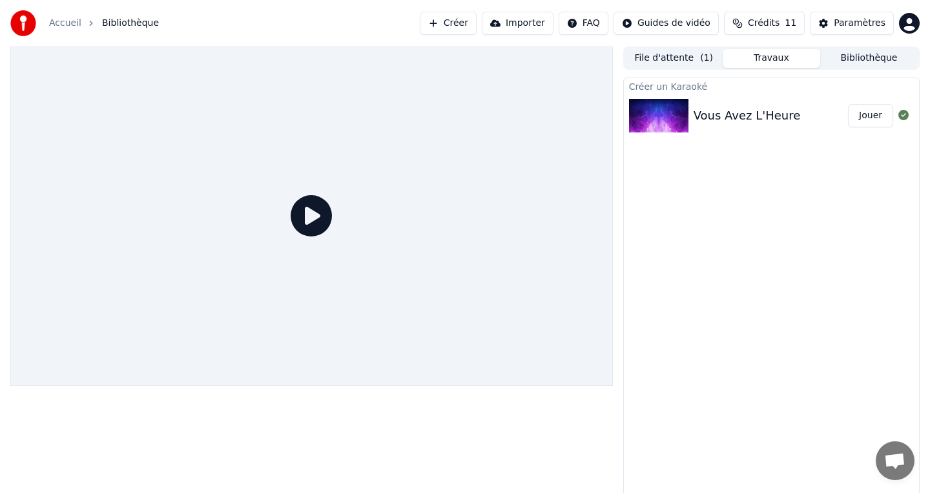
click at [678, 125] on img at bounding box center [658, 116] width 59 height 34
click at [743, 99] on div "Vous Avez L'Heure Jouer" at bounding box center [771, 116] width 295 height 44
click at [778, 108] on div "Vous Avez L'Heure" at bounding box center [747, 116] width 107 height 18
click at [661, 122] on img at bounding box center [658, 116] width 59 height 34
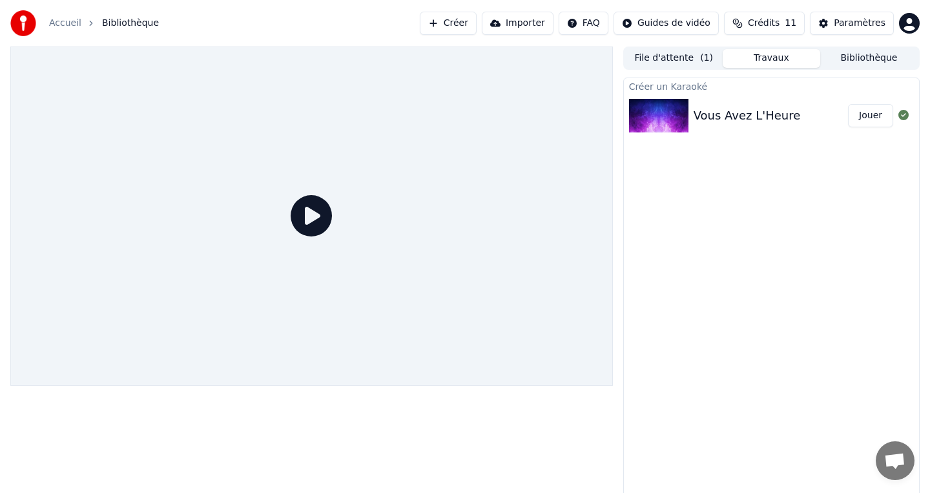
click at [673, 61] on button "File d'attente ( 1 )" at bounding box center [674, 58] width 98 height 19
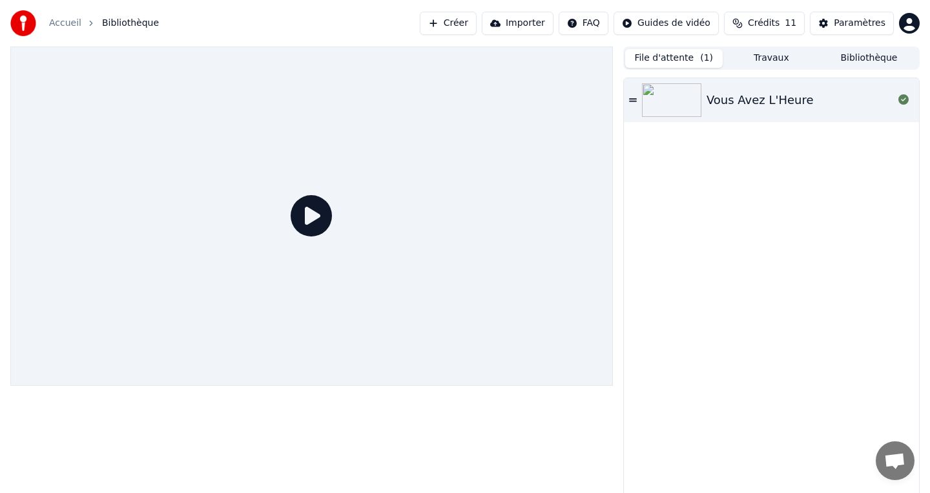
click at [709, 111] on div "Vous Avez L'Heure" at bounding box center [771, 100] width 295 height 44
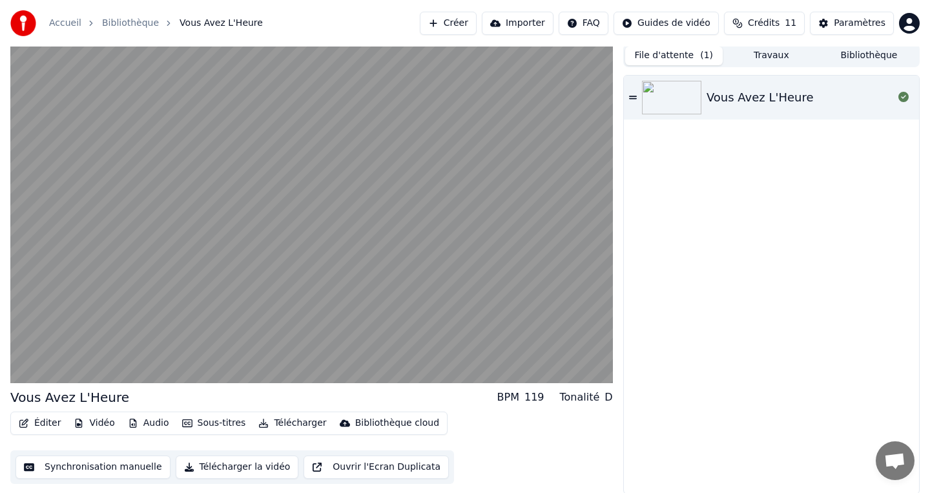
scroll to position [3, 0]
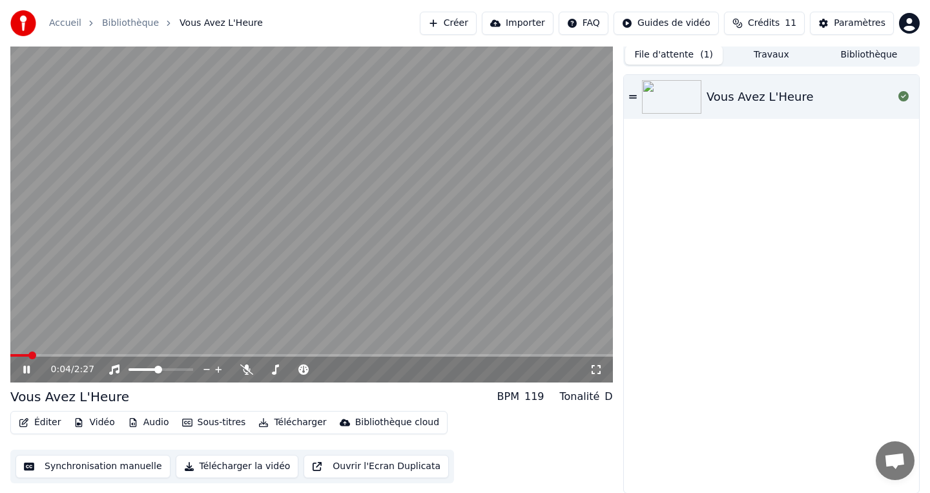
click at [24, 368] on icon at bounding box center [26, 370] width 6 height 8
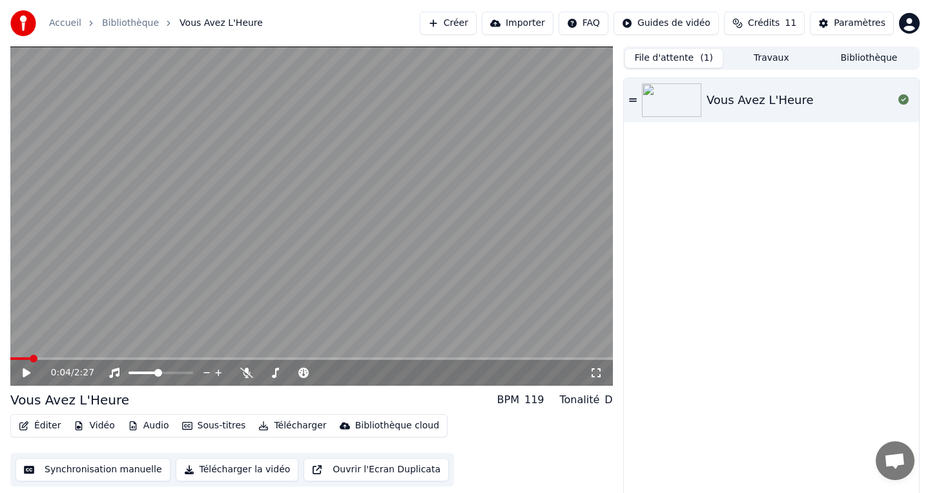
click at [644, 97] on img at bounding box center [671, 100] width 59 height 34
click at [875, 41] on div "Accueil Bibliothèque Vous Avez L'Heure Créer Importer FAQ Guides de vidéo Crédi…" at bounding box center [465, 23] width 930 height 47
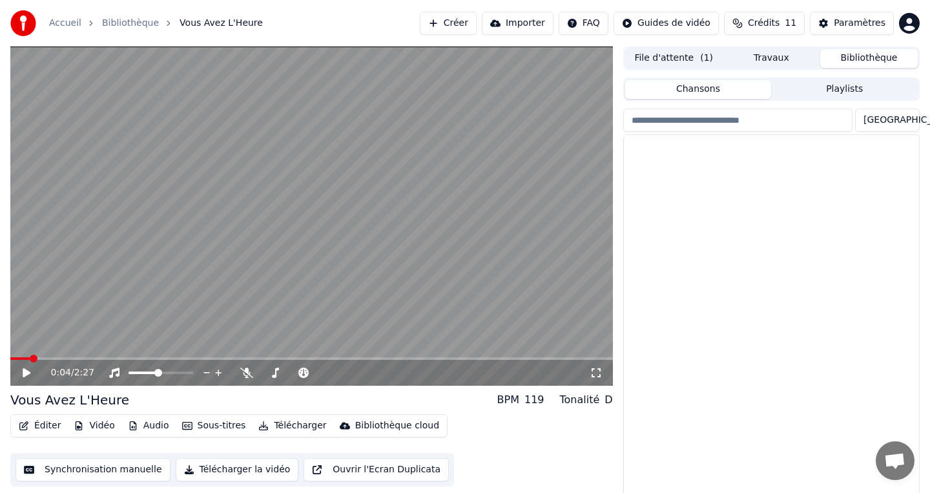
click at [875, 59] on button "Bibliothèque" at bounding box center [870, 58] width 98 height 19
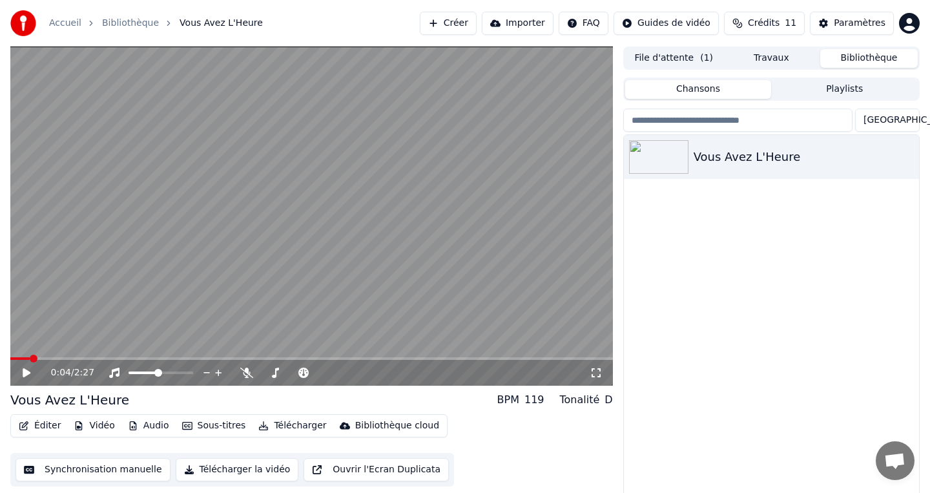
click at [811, 95] on button "Playlists" at bounding box center [844, 89] width 147 height 19
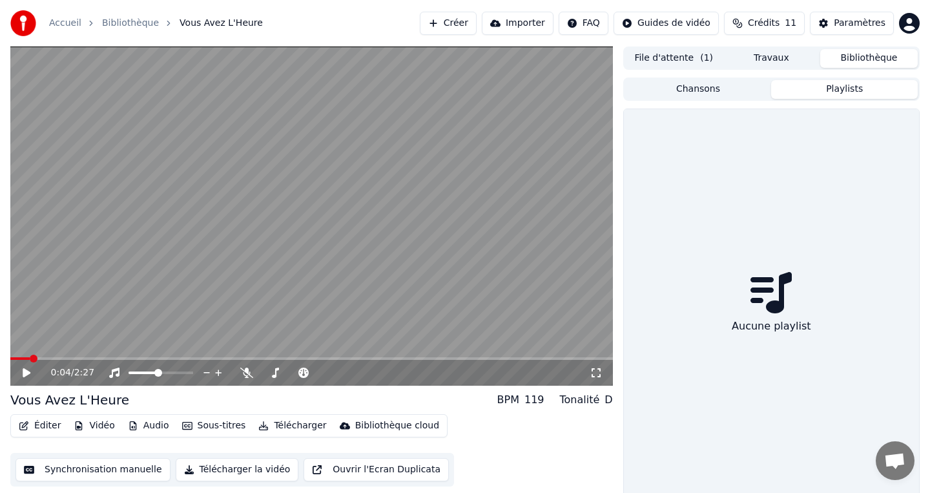
click at [697, 83] on button "Chansons" at bounding box center [698, 89] width 147 height 19
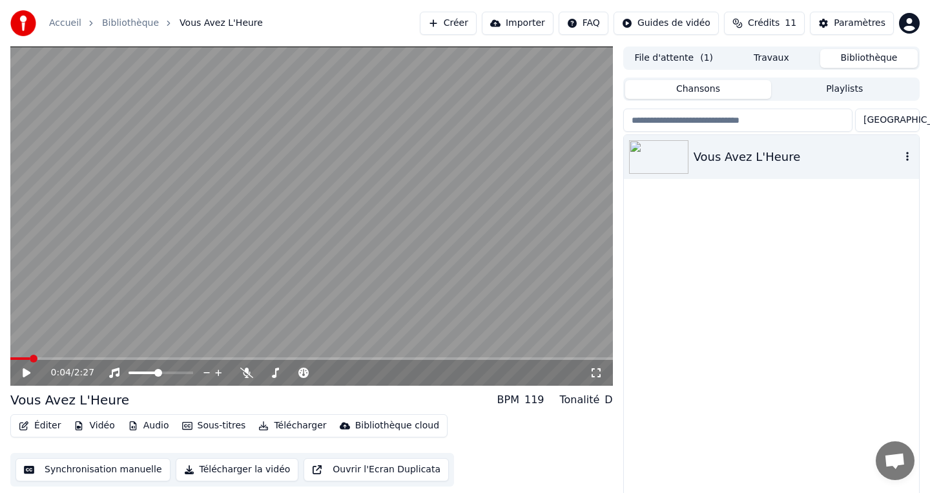
click at [728, 164] on div "Vous Avez L'Heure" at bounding box center [797, 157] width 207 height 18
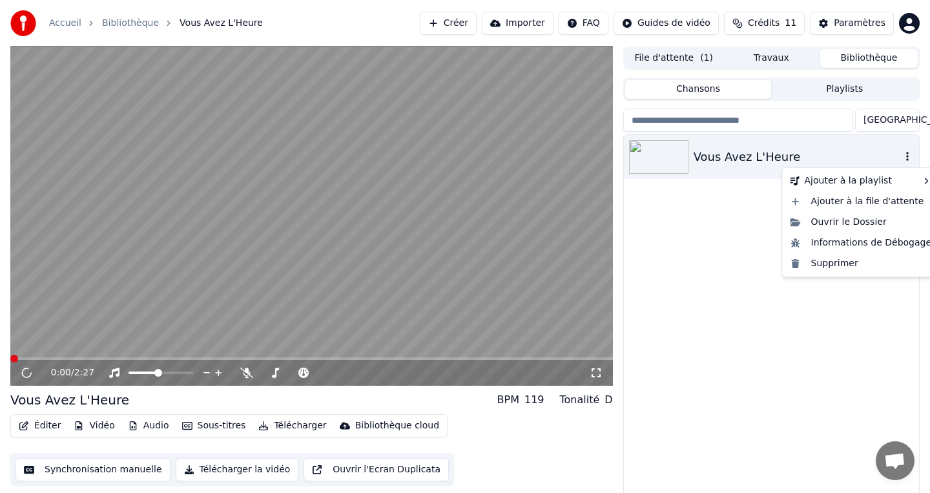
click at [908, 160] on icon "button" at bounding box center [907, 156] width 3 height 9
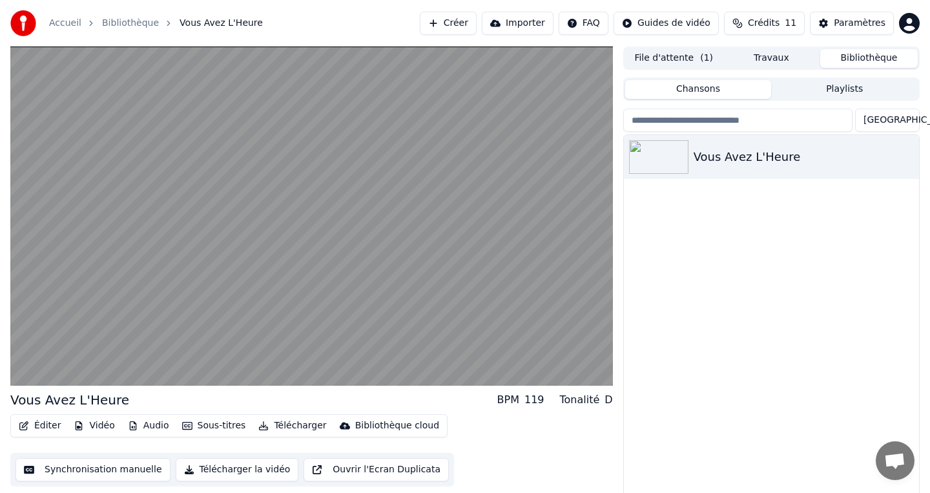
click at [721, 258] on div "Vous Avez L'Heure" at bounding box center [771, 319] width 295 height 368
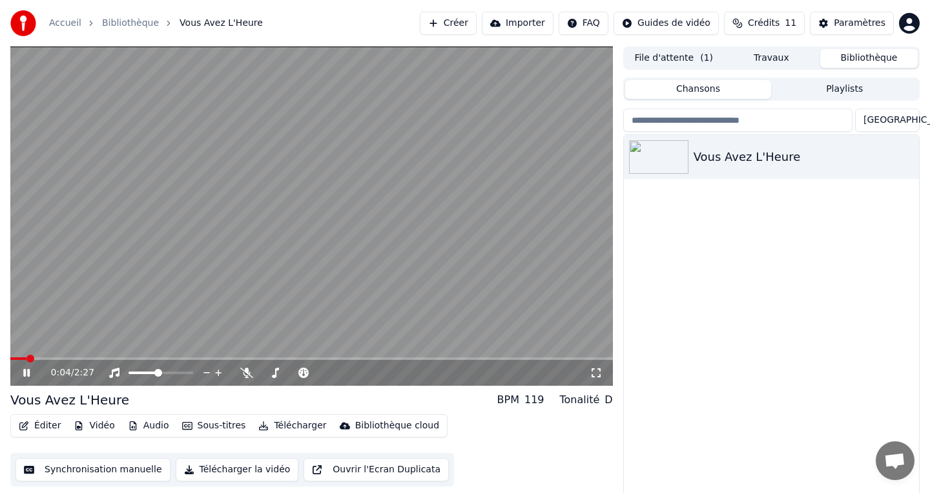
click at [391, 259] on video at bounding box center [311, 216] width 603 height 339
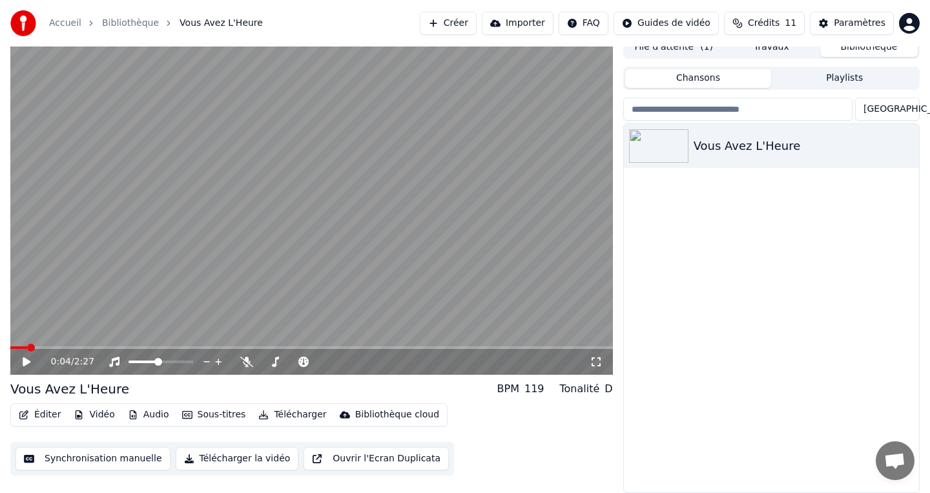
scroll to position [6, 0]
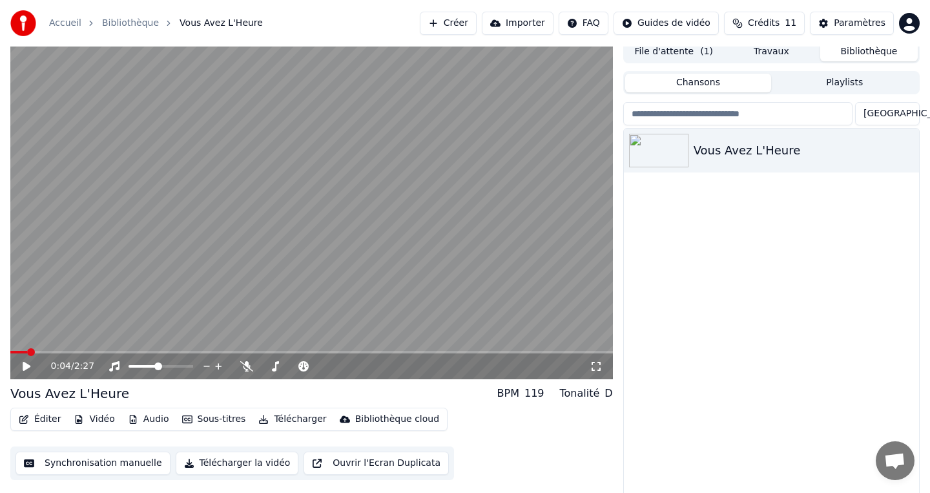
click at [136, 408] on div "Éditer Vidéo Audio Sous-titres Télécharger Bibliothèque cloud" at bounding box center [228, 419] width 437 height 23
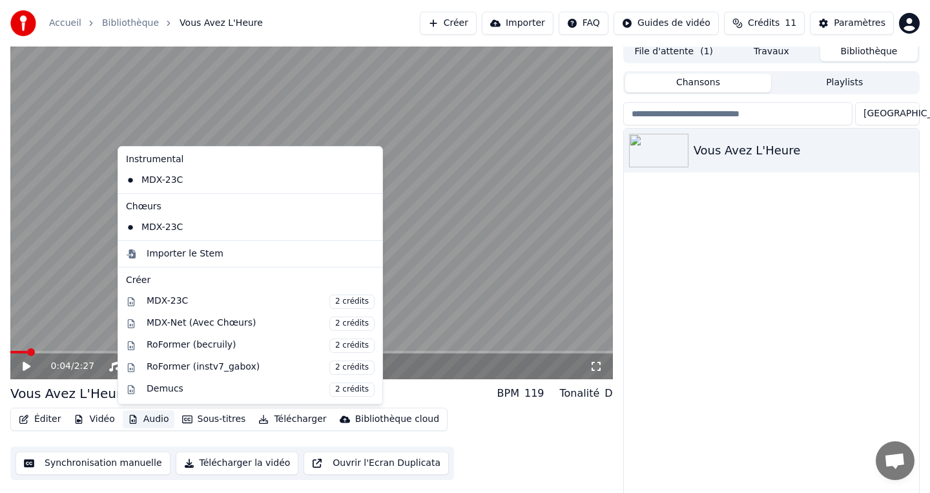
click at [136, 418] on button "Audio" at bounding box center [149, 419] width 52 height 18
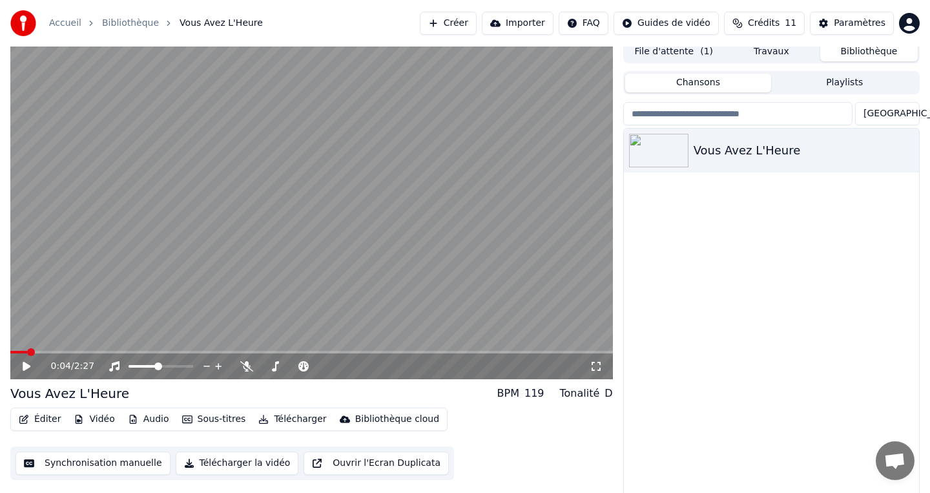
click at [529, 21] on button "Importer" at bounding box center [518, 23] width 72 height 23
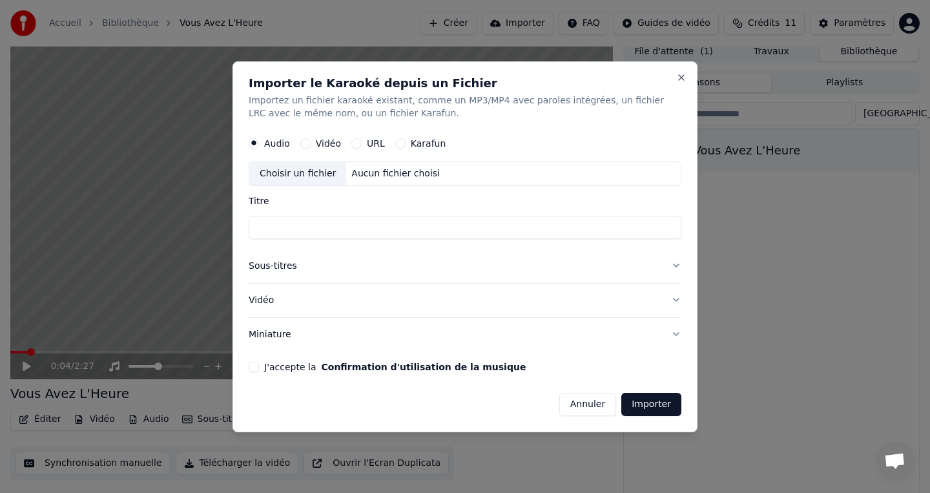
click at [424, 141] on label "Karafun" at bounding box center [429, 143] width 36 height 9
click at [406, 141] on button "Karafun" at bounding box center [400, 143] width 10 height 10
click at [251, 146] on button "Audio" at bounding box center [254, 143] width 10 height 10
click at [332, 257] on button "Sous-titres" at bounding box center [465, 266] width 433 height 34
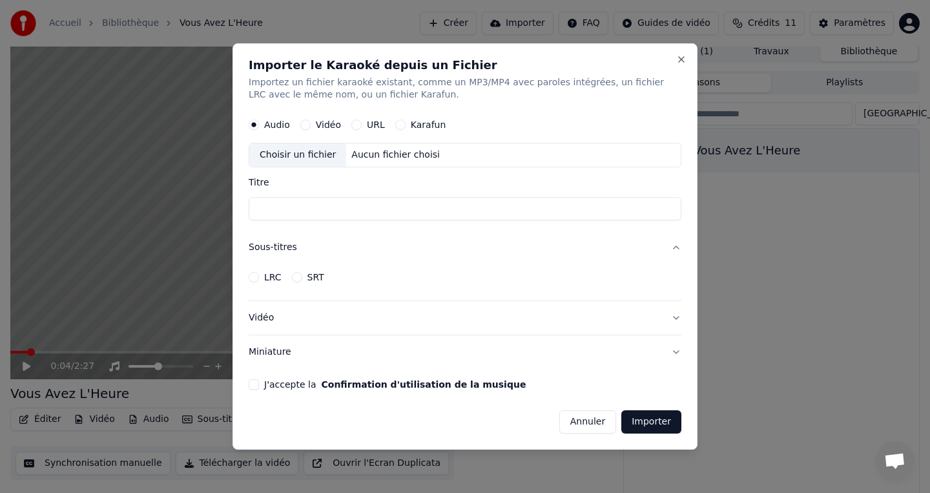
click at [332, 253] on button "Sous-titres" at bounding box center [465, 248] width 433 height 34
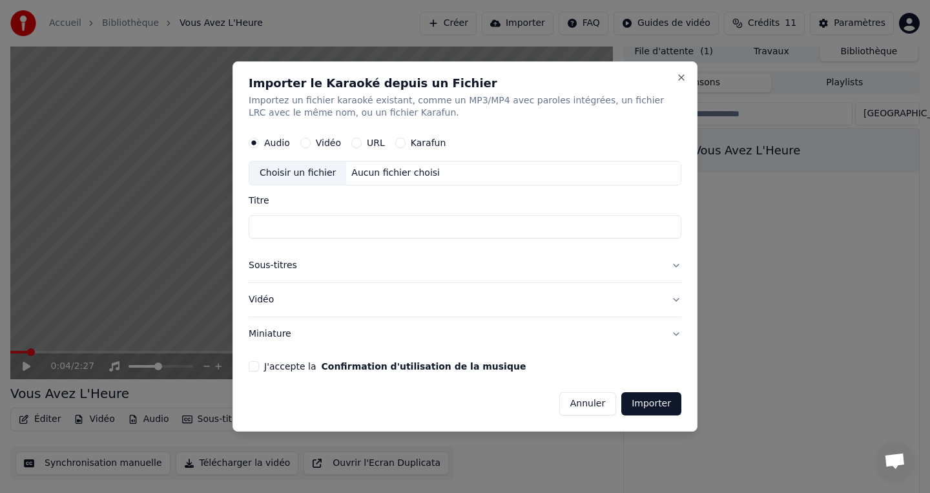
click at [581, 410] on button "Annuler" at bounding box center [588, 403] width 57 height 23
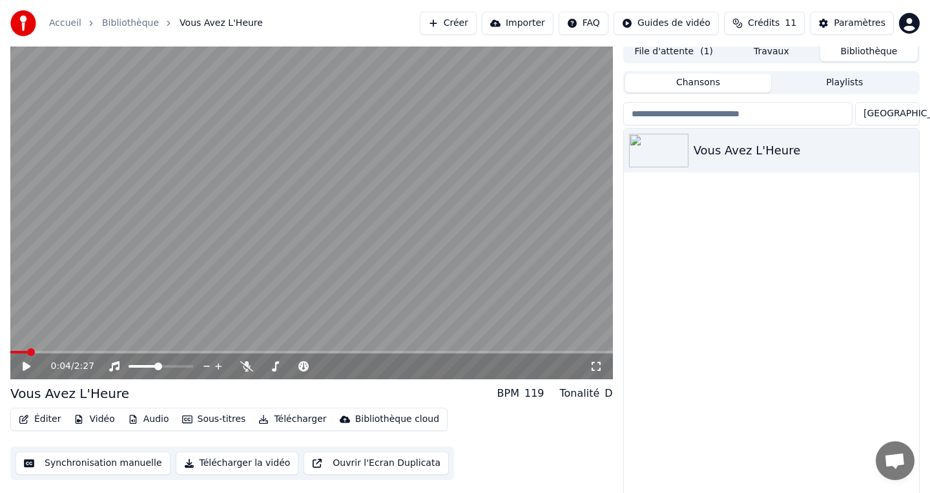
click at [186, 422] on icon "button" at bounding box center [187, 419] width 10 height 8
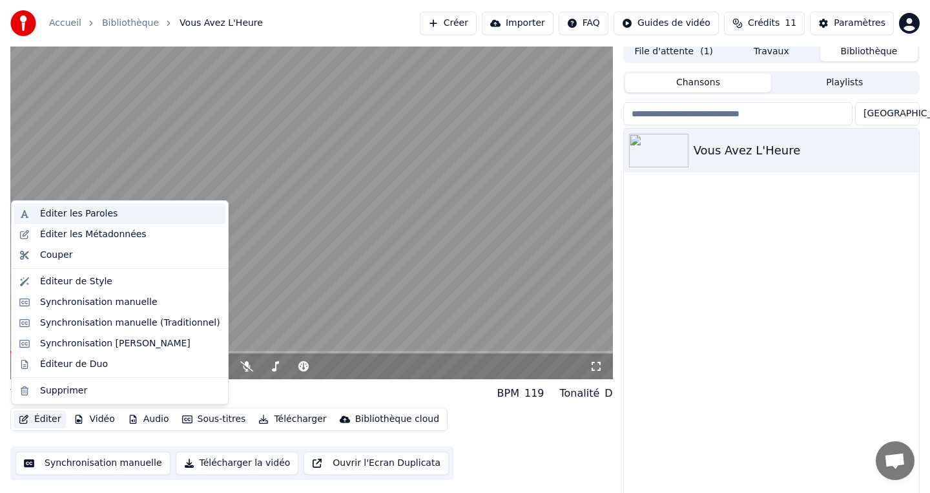
click at [86, 216] on div "Éditer les Paroles" at bounding box center [79, 213] width 78 height 13
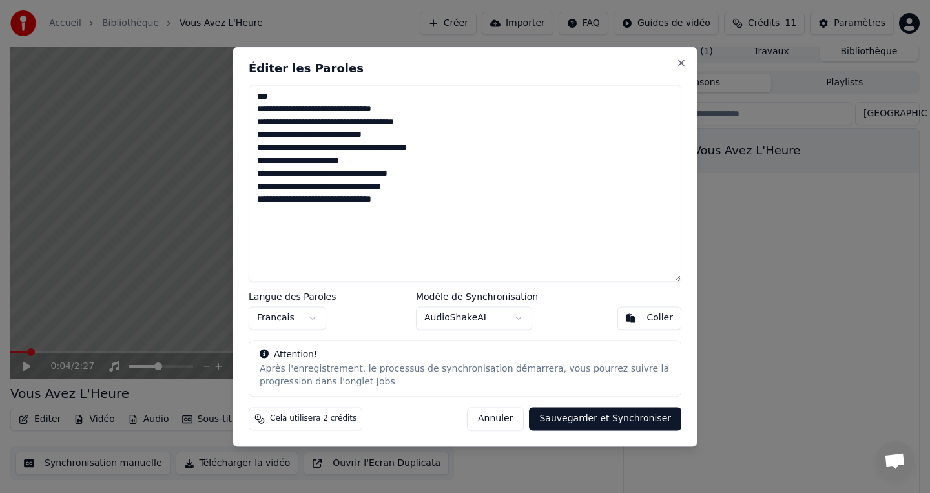
click at [486, 419] on button "Annuler" at bounding box center [495, 418] width 57 height 23
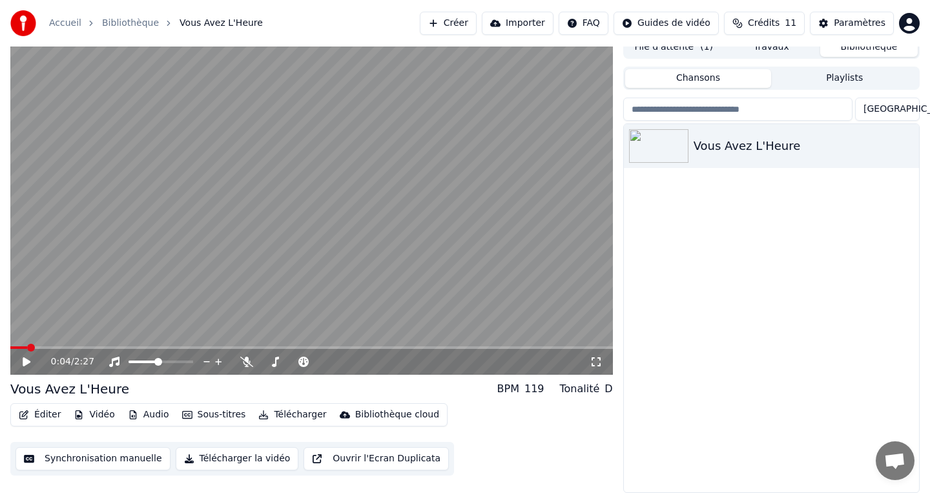
scroll to position [0, 0]
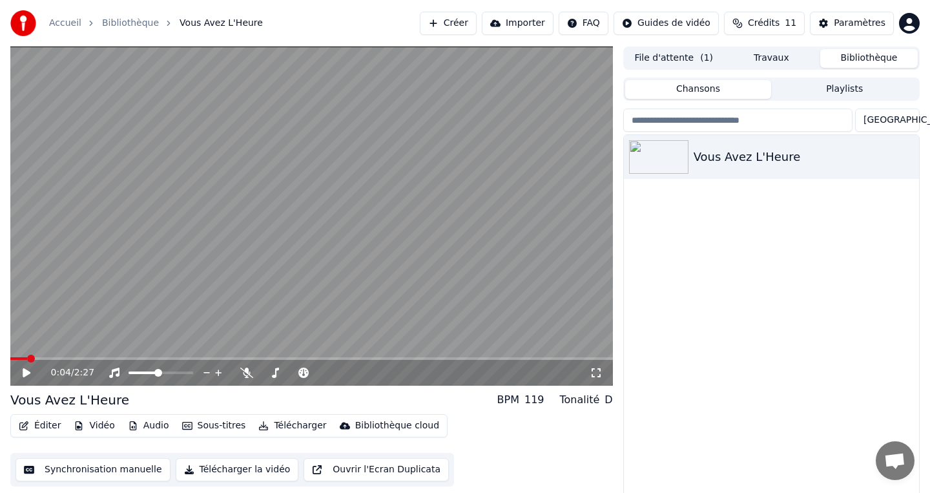
click at [39, 357] on span at bounding box center [311, 358] width 603 height 3
click at [79, 356] on video at bounding box center [311, 216] width 603 height 339
click at [76, 361] on div "0:07 / 2:27" at bounding box center [311, 373] width 603 height 26
click at [76, 359] on span at bounding box center [311, 358] width 603 height 3
click at [25, 371] on icon at bounding box center [26, 373] width 6 height 8
